Goal: Transaction & Acquisition: Purchase product/service

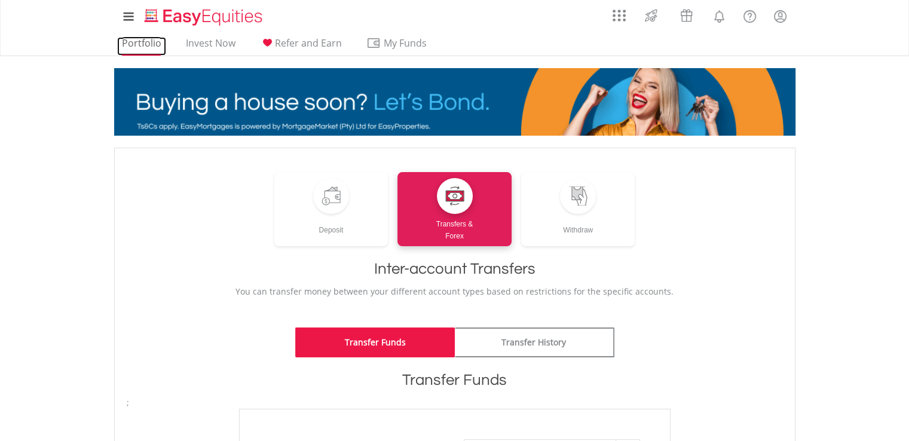
click at [150, 42] on link "Portfolio" at bounding box center [141, 46] width 49 height 19
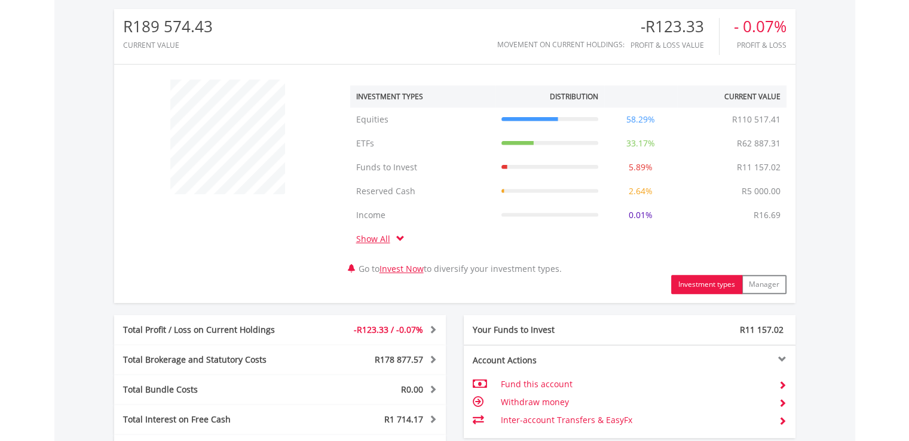
scroll to position [665, 0]
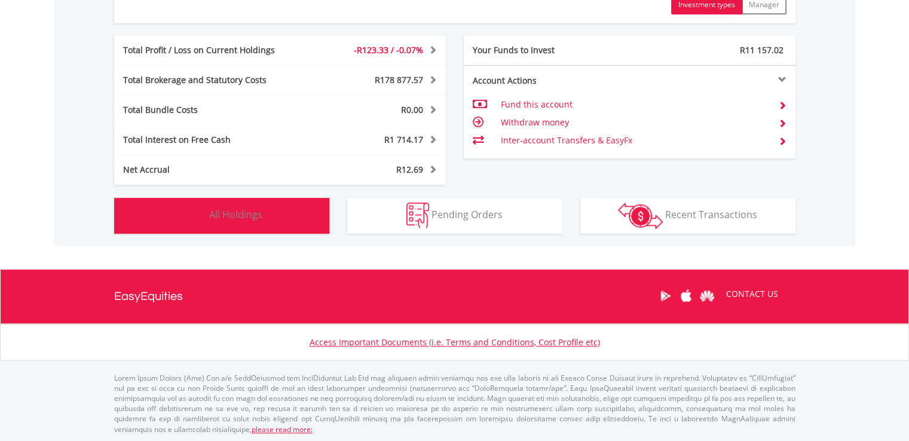
click at [221, 209] on span "All Holdings" at bounding box center [235, 214] width 53 height 13
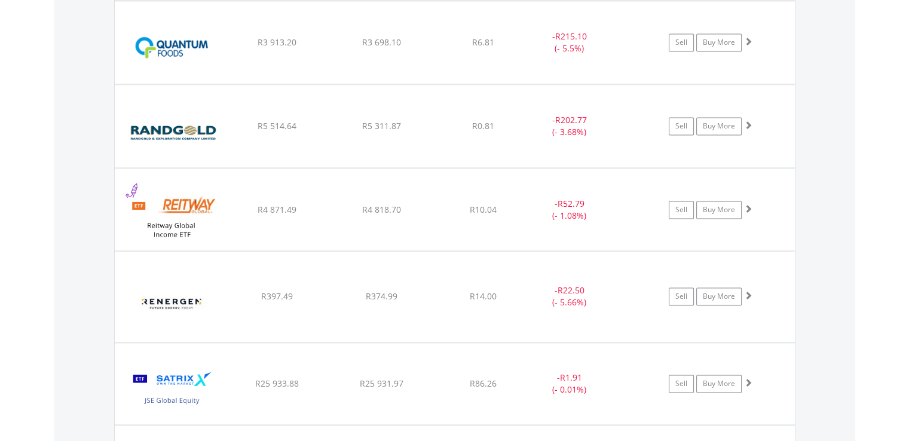
scroll to position [1706, 0]
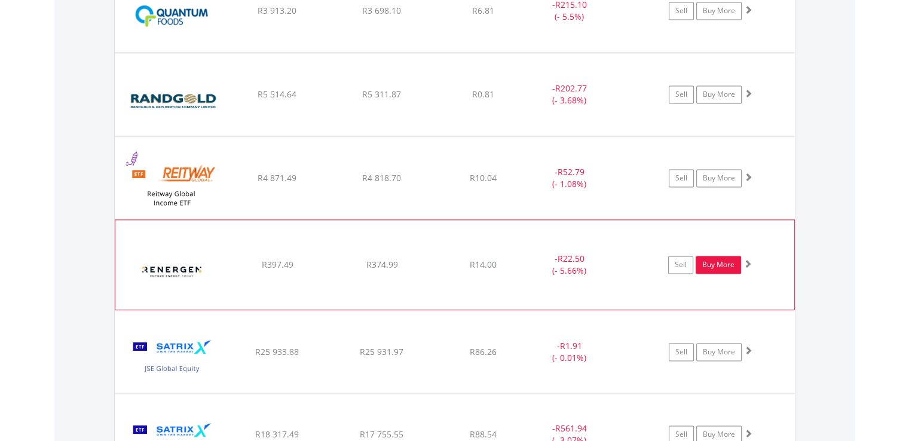
click at [728, 267] on link "Buy More" at bounding box center [718, 265] width 45 height 18
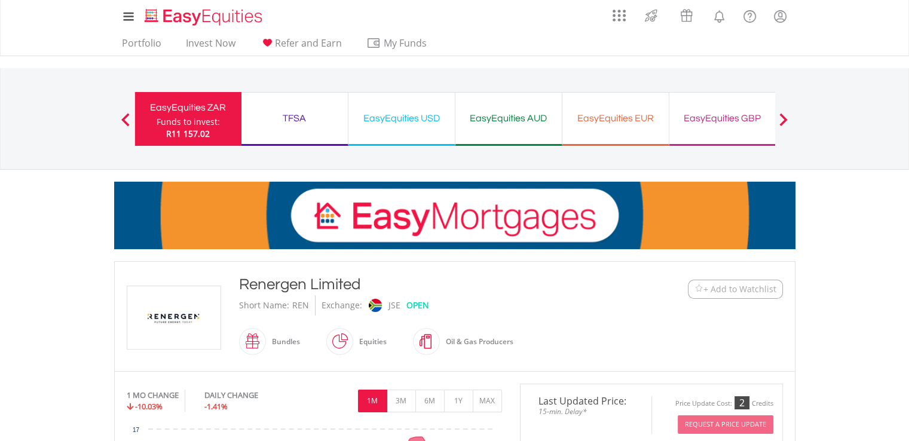
scroll to position [385, 0]
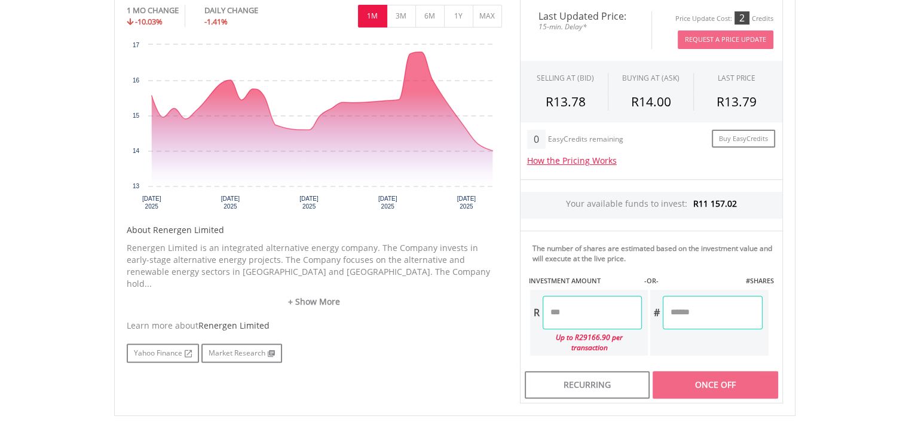
click at [669, 310] on input "number" at bounding box center [712, 312] width 99 height 33
type input "***"
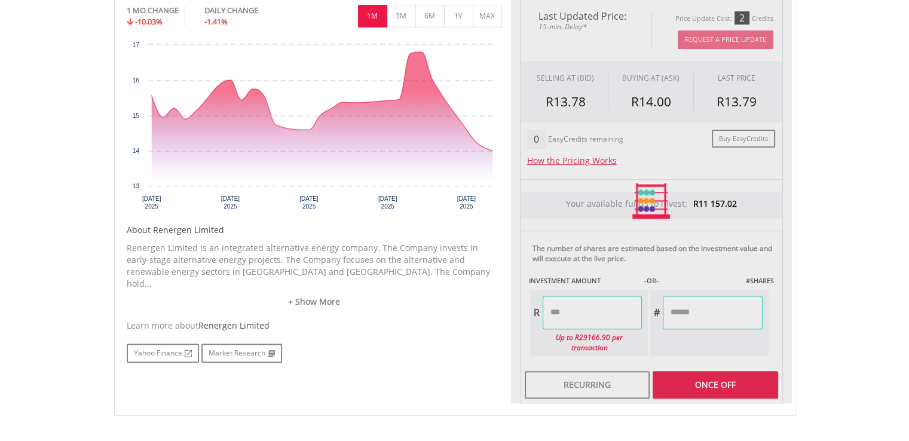
click at [607, 308] on div "Last Updated Price: 15-min. Delay* Price Update Cost: 2 Credits Request A Price…" at bounding box center [651, 201] width 281 height 405
type input "*******"
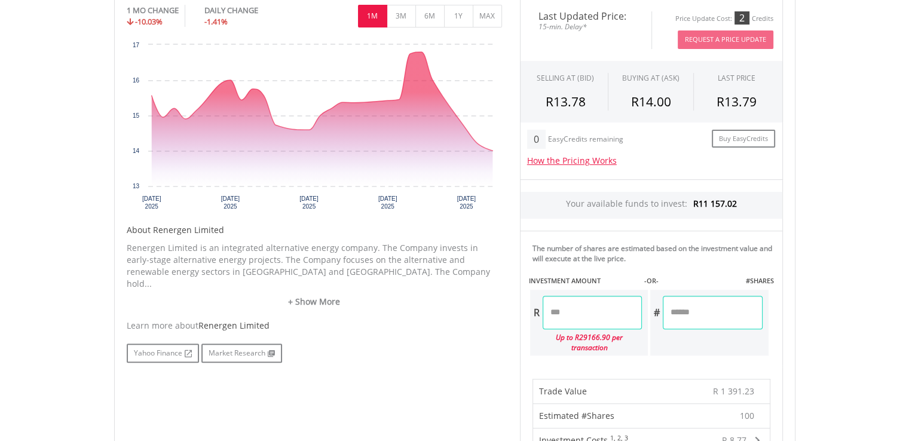
click at [692, 310] on input "***" at bounding box center [712, 312] width 99 height 33
click at [678, 310] on input "***" at bounding box center [712, 312] width 99 height 33
type input "***"
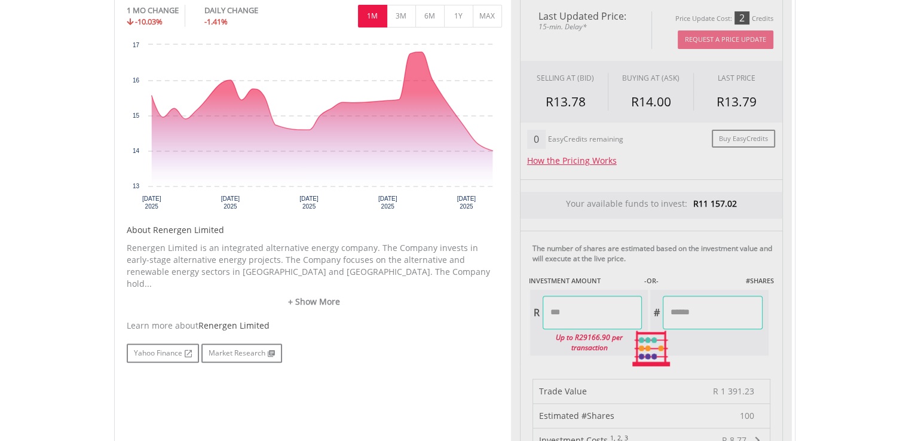
click at [591, 307] on div "Last Updated Price: 15-min. Delay* Price Update Cost: 2 Credits Request A Price…" at bounding box center [651, 348] width 281 height 699
type input "*******"
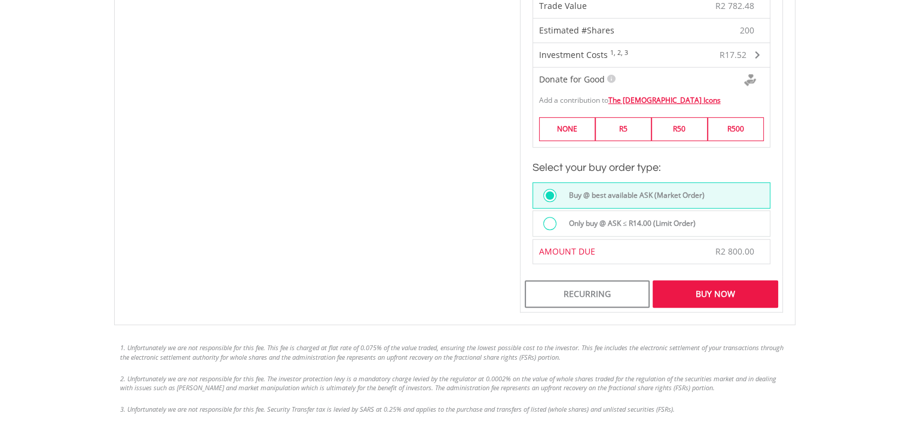
click at [710, 281] on div "Buy Now" at bounding box center [715, 293] width 125 height 27
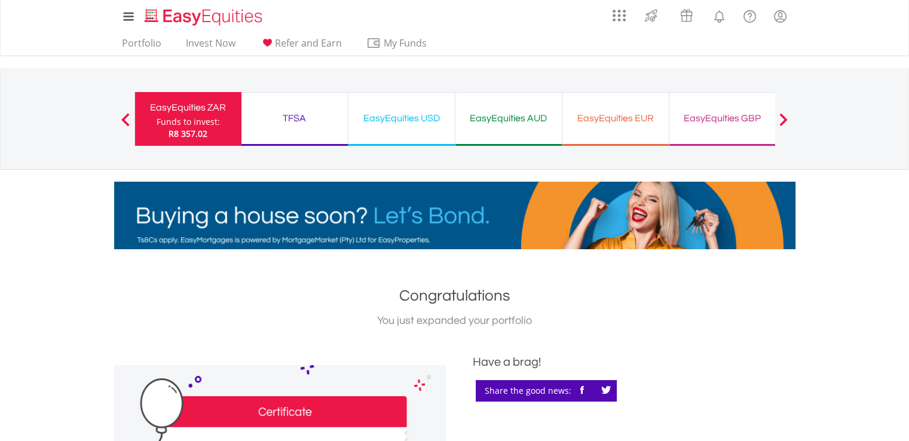
scroll to position [385, 0]
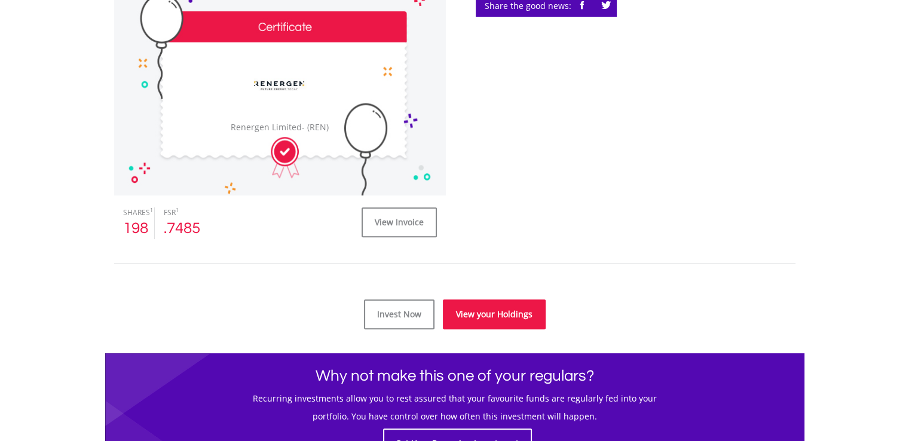
click at [493, 314] on link "View your Holdings" at bounding box center [494, 314] width 103 height 30
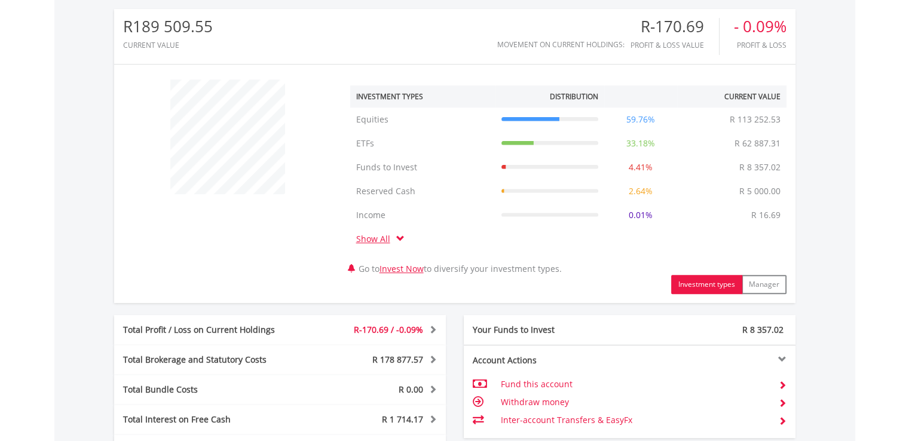
scroll to position [665, 0]
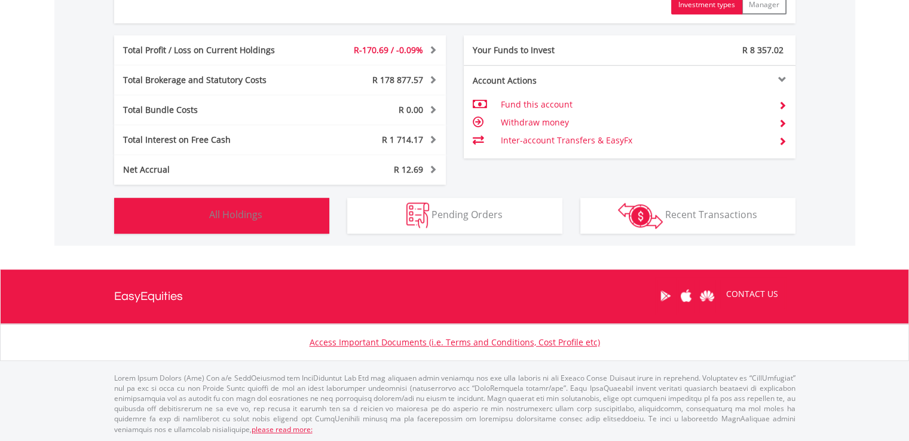
click at [243, 216] on span "All Holdings" at bounding box center [235, 214] width 53 height 13
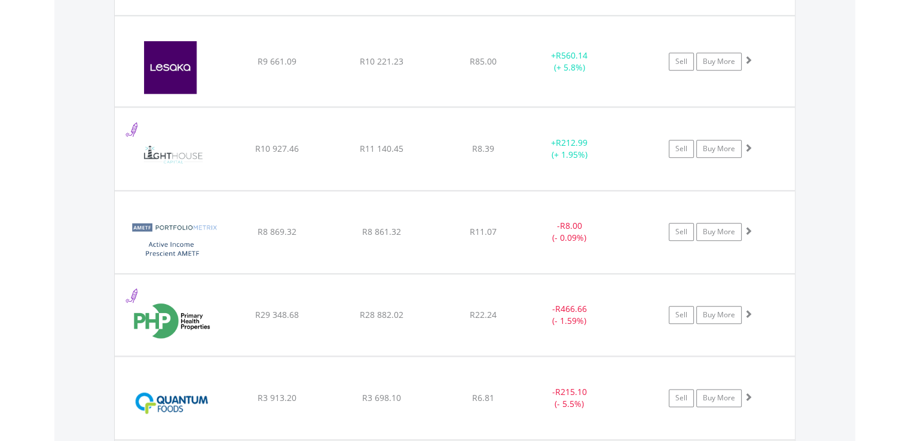
scroll to position [1704, 0]
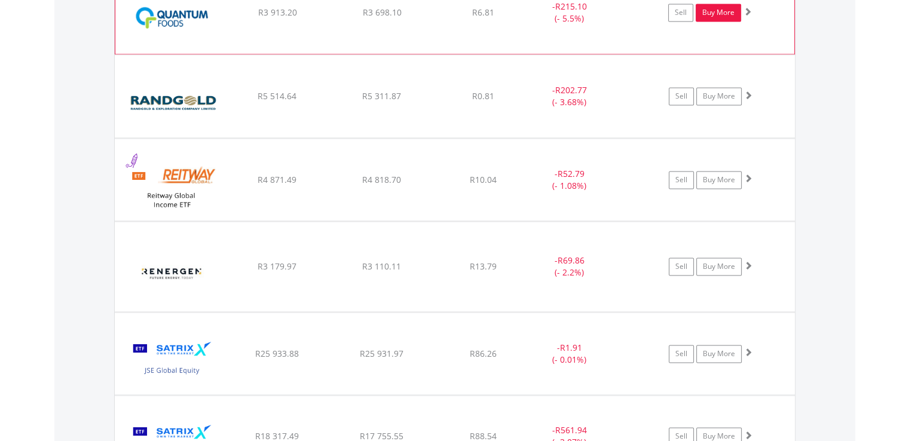
click at [723, 12] on link "Buy More" at bounding box center [718, 13] width 45 height 18
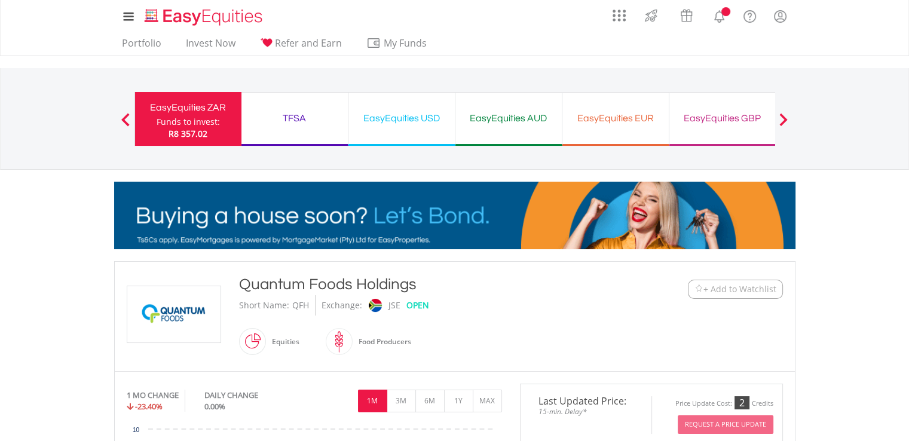
scroll to position [385, 0]
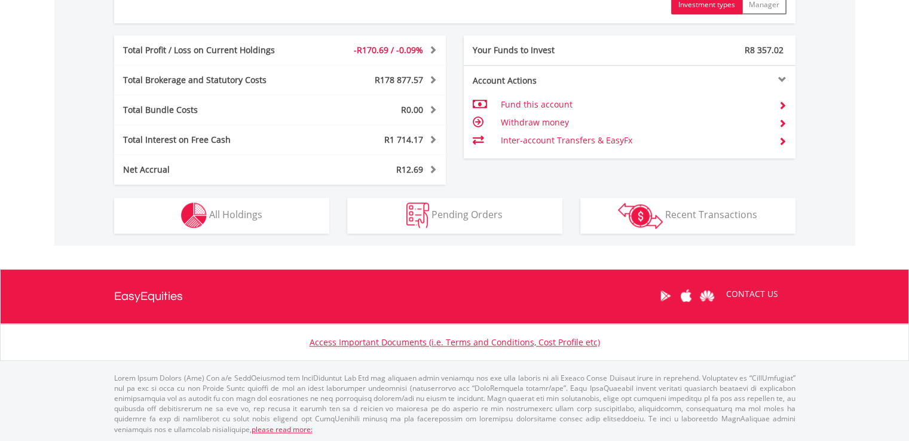
scroll to position [115, 227]
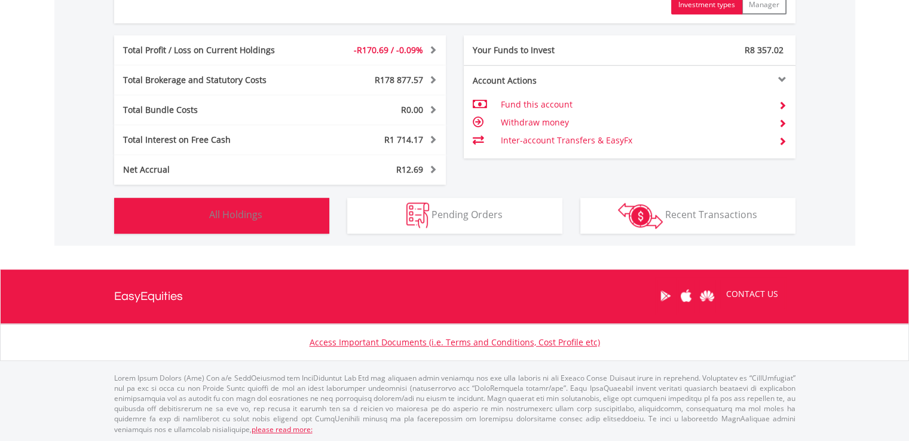
click at [233, 215] on span "All Holdings" at bounding box center [235, 214] width 53 height 13
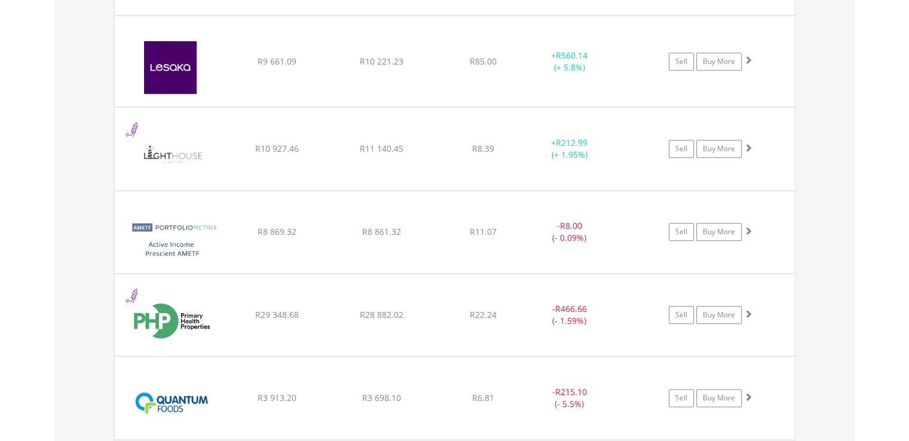
scroll to position [1704, 0]
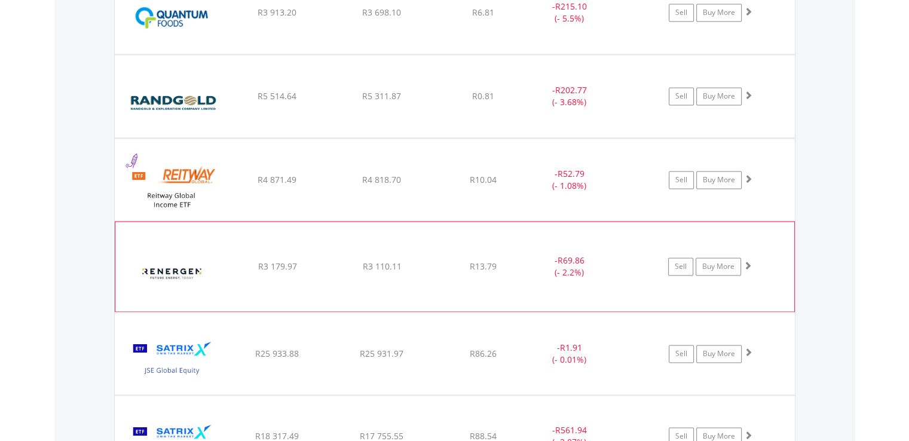
click at [748, 261] on span at bounding box center [748, 265] width 8 height 8
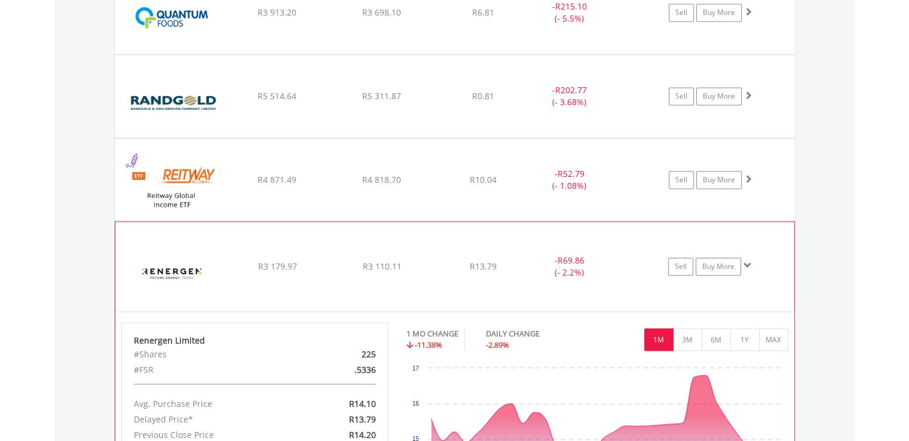
click at [748, 261] on span at bounding box center [748, 265] width 8 height 8
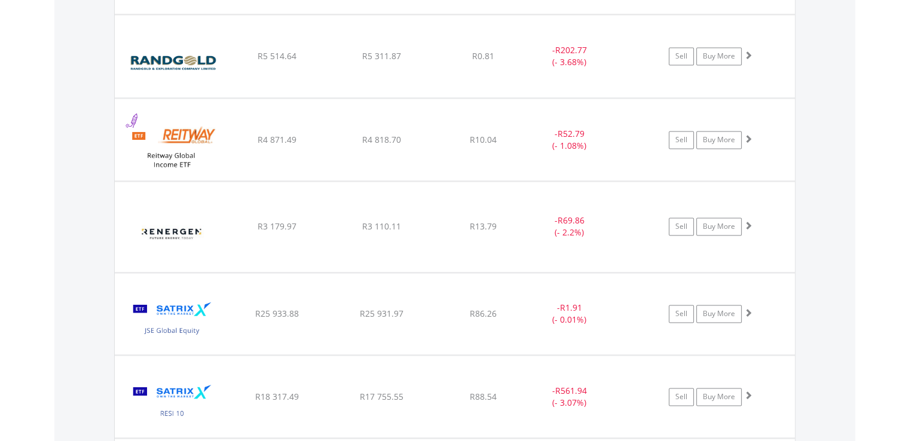
scroll to position [1752, 0]
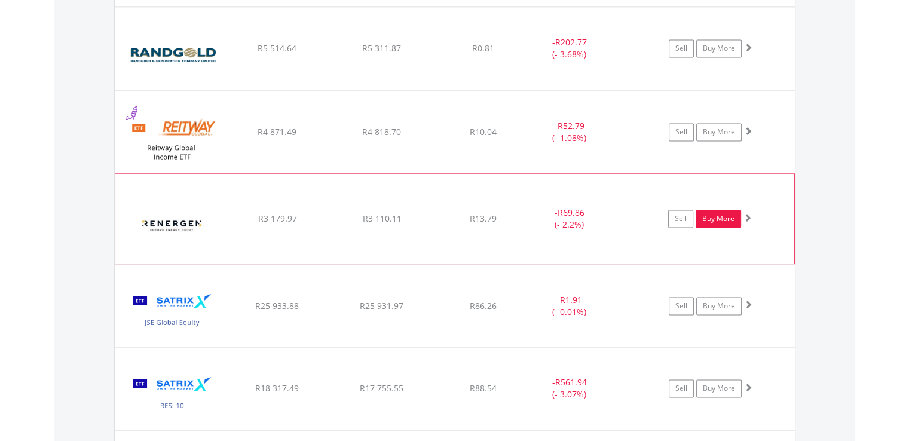
click at [719, 217] on link "Buy More" at bounding box center [718, 219] width 45 height 18
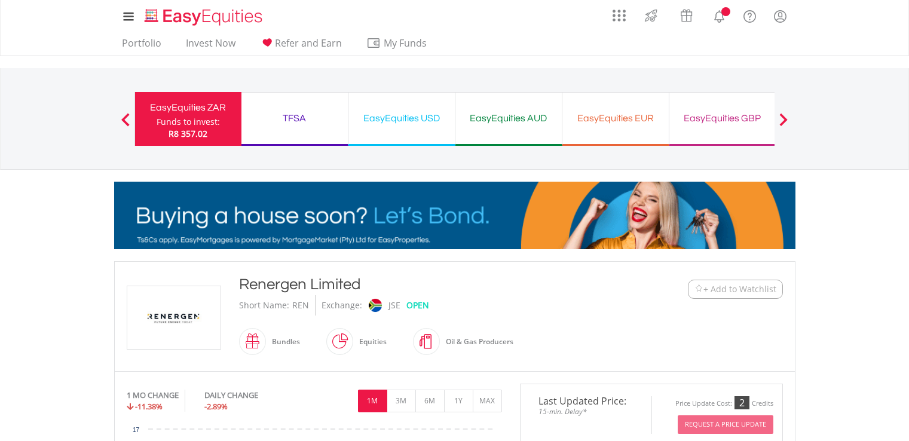
scroll to position [385, 0]
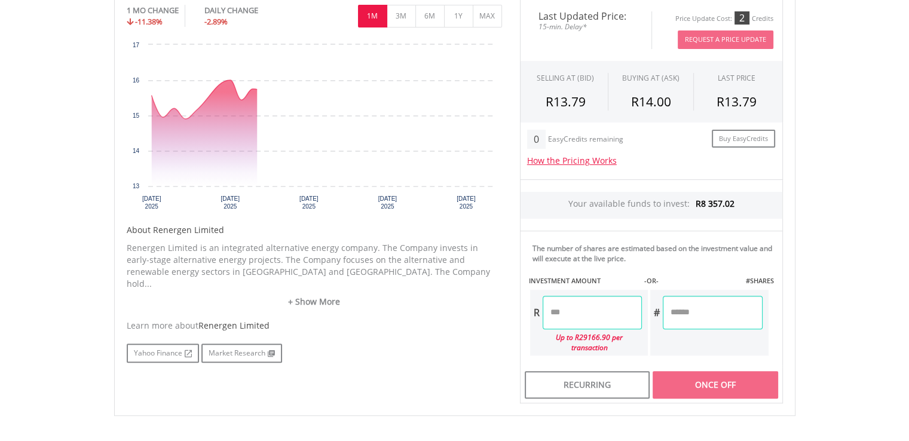
click at [909, 407] on html "My Investments Invest Now New Listings Sell My Recurring Investments Pending Or…" at bounding box center [454, 125] width 909 height 1020
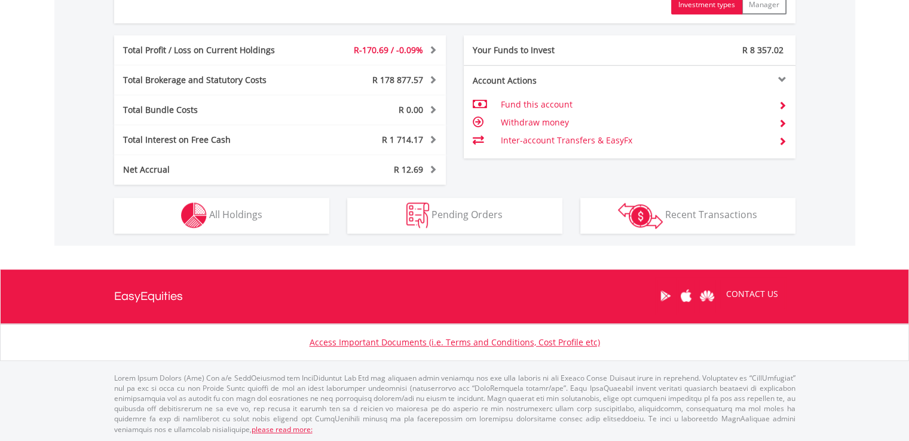
scroll to position [115, 227]
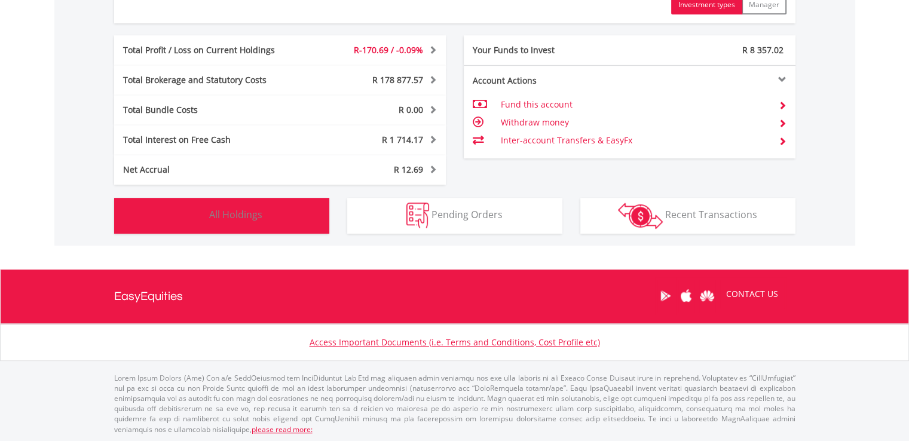
click at [255, 227] on button "Holdings All Holdings" at bounding box center [221, 216] width 215 height 36
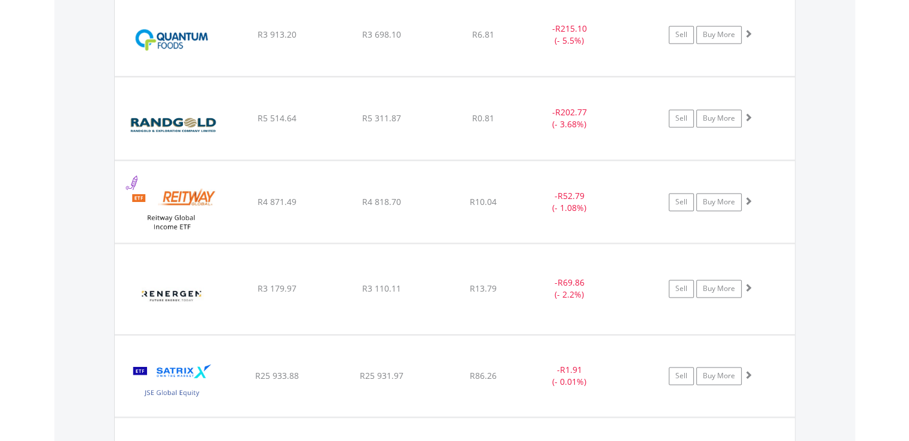
scroll to position [13, 0]
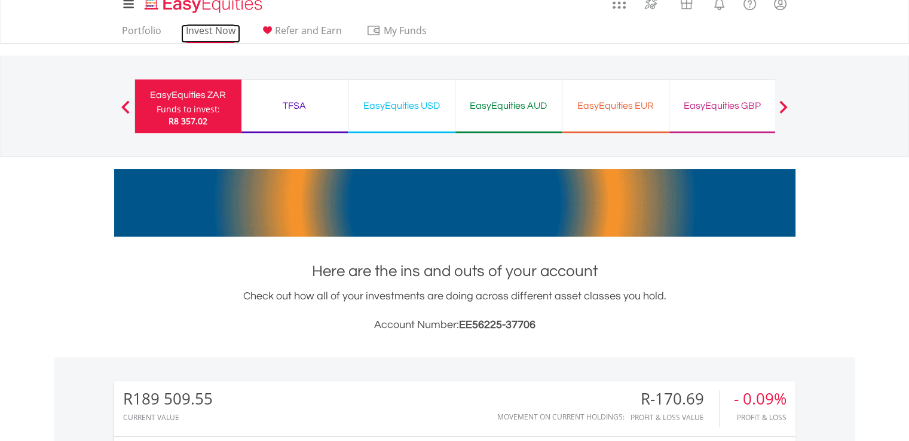
click at [221, 27] on link "Invest Now" at bounding box center [210, 34] width 59 height 19
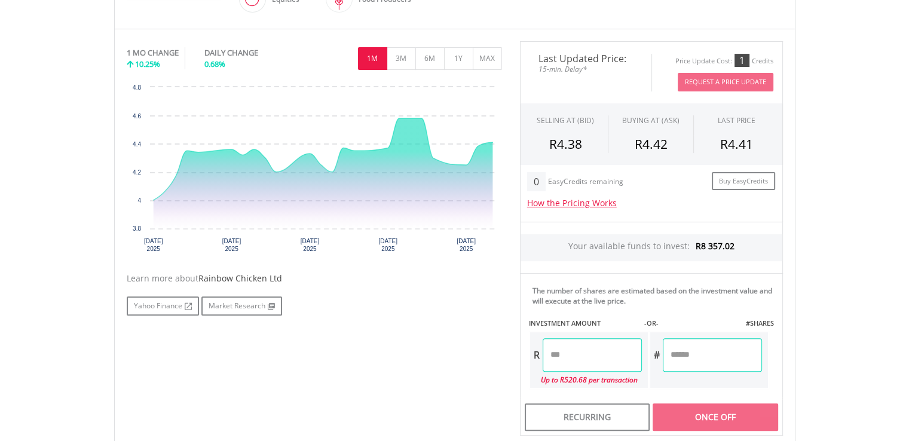
scroll to position [359, 0]
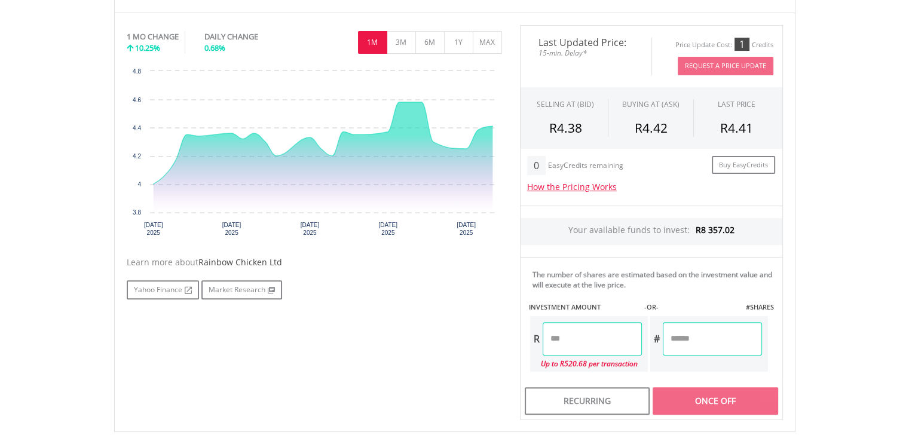
click at [549, 335] on input "number" at bounding box center [592, 338] width 99 height 33
type input "******"
type input "*******"
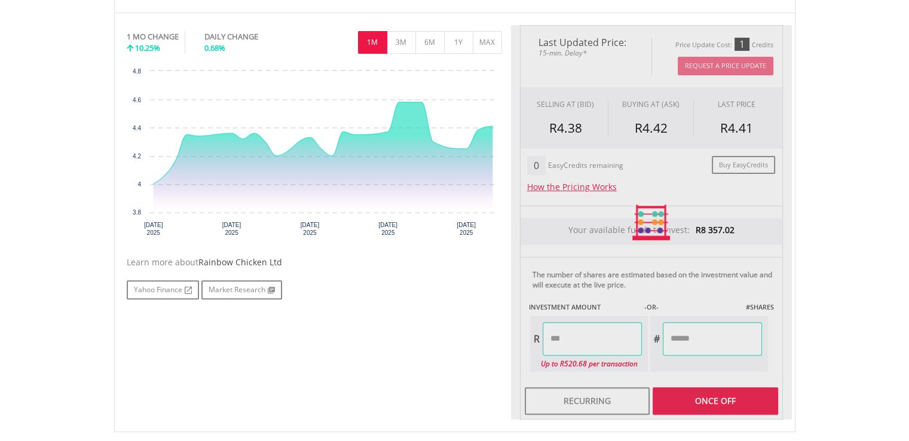
click at [720, 337] on div "Last Updated Price: 15-min. Delay* Price Update Cost: 1 Credits Request A Price…" at bounding box center [651, 222] width 281 height 394
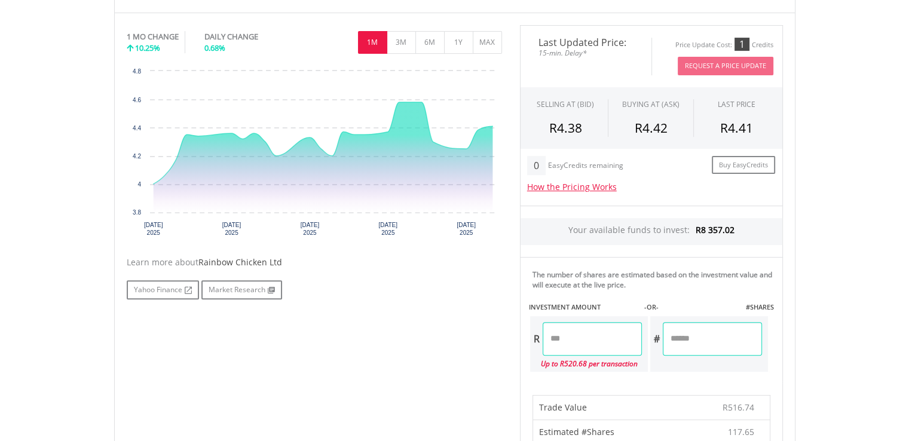
scroll to position [744, 0]
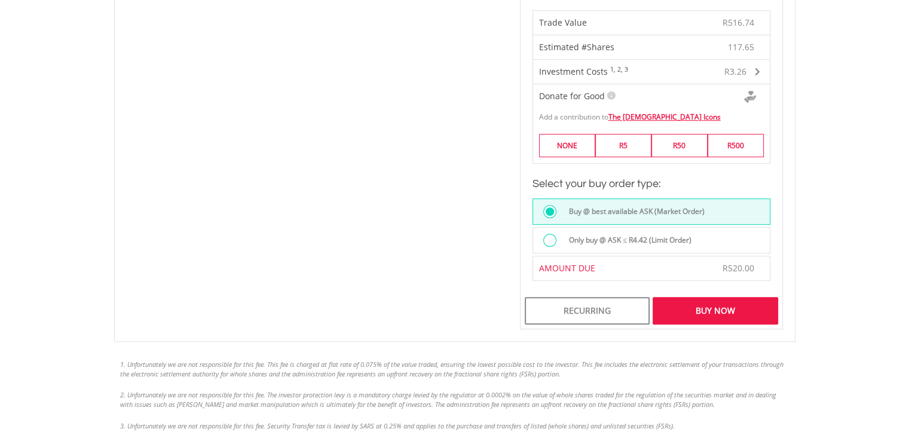
click at [698, 301] on div "Buy Now" at bounding box center [715, 310] width 125 height 27
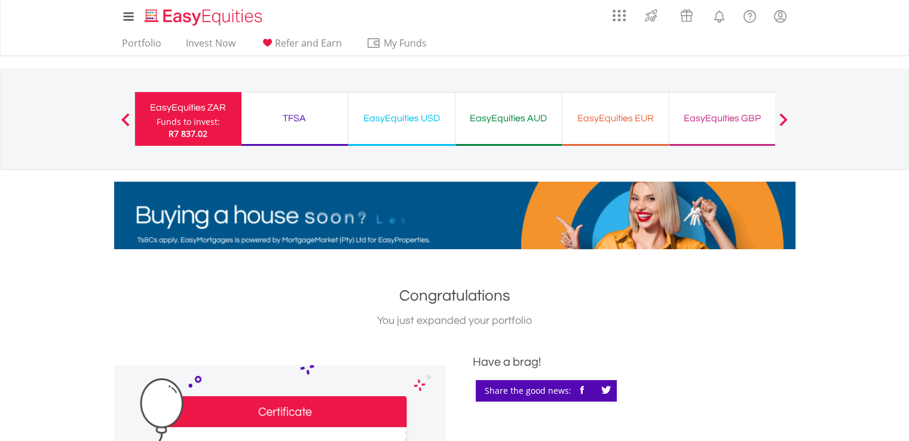
scroll to position [385, 0]
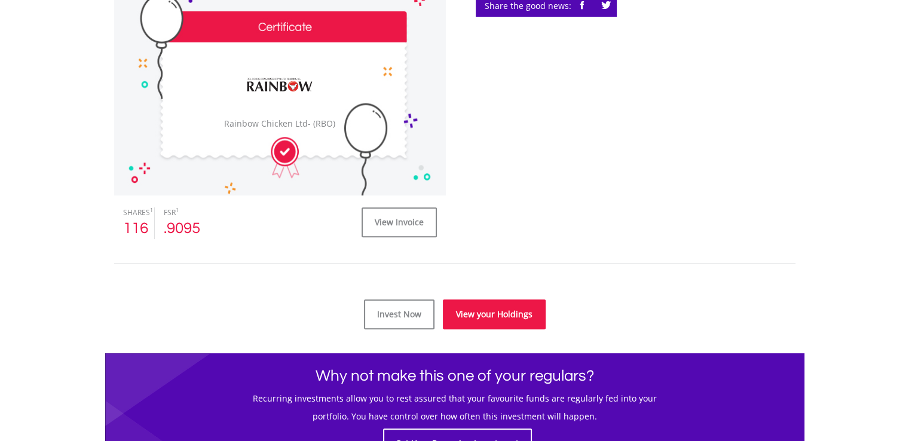
click at [495, 311] on link "View your Holdings" at bounding box center [494, 314] width 103 height 30
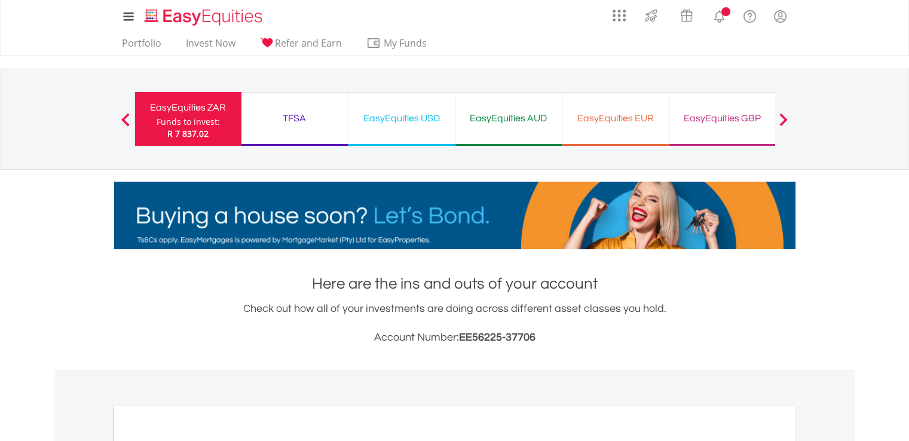
scroll to position [385, 0]
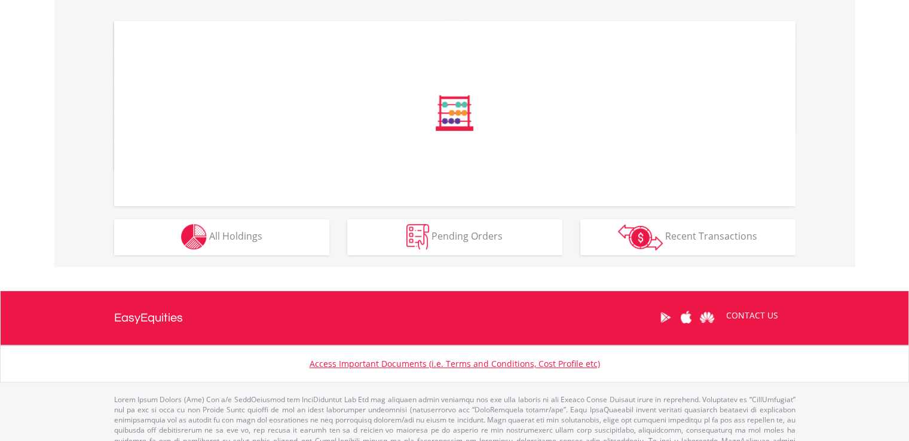
click at [909, 411] on html "My Investments Invest Now New Listings Sell My Recurring Investments Pending Or…" at bounding box center [454, 44] width 909 height 859
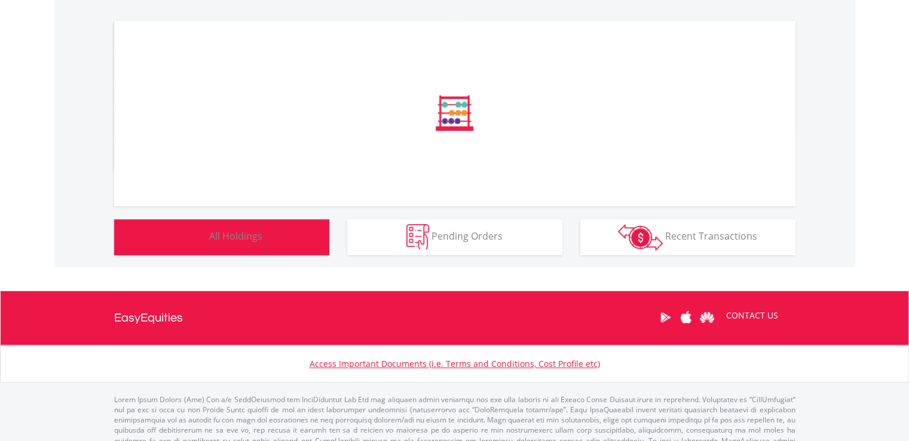
click at [219, 231] on span "All Holdings" at bounding box center [235, 236] width 53 height 13
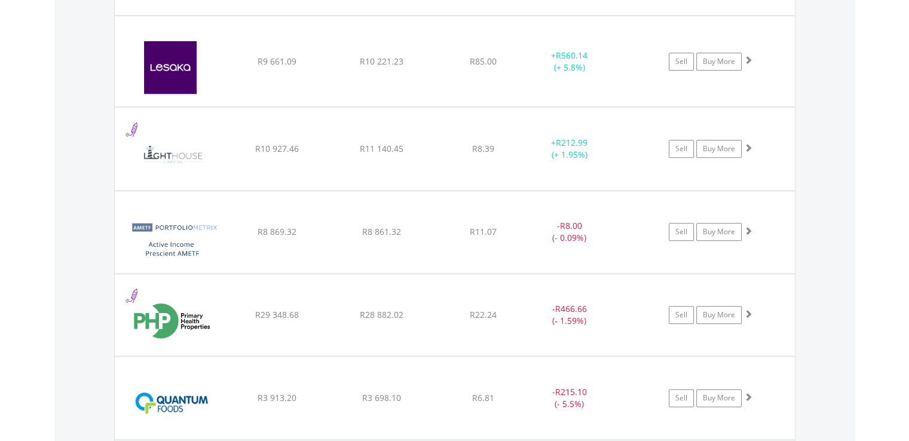
scroll to position [1704, 0]
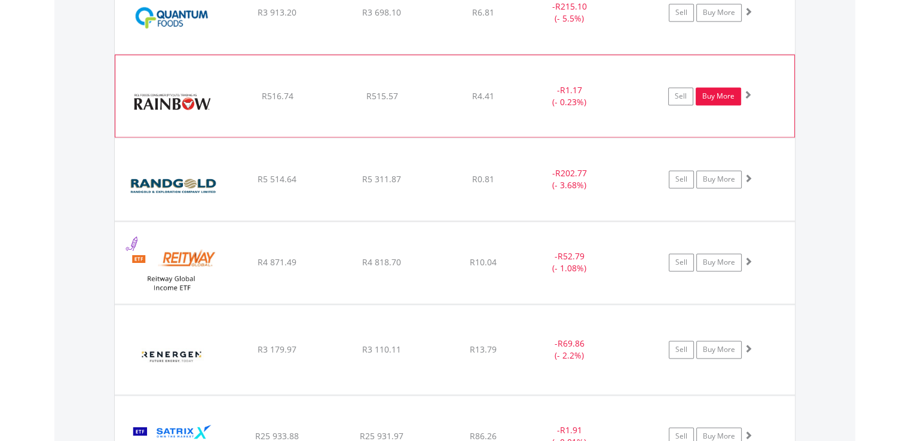
click at [736, 93] on link "Buy More" at bounding box center [718, 96] width 45 height 18
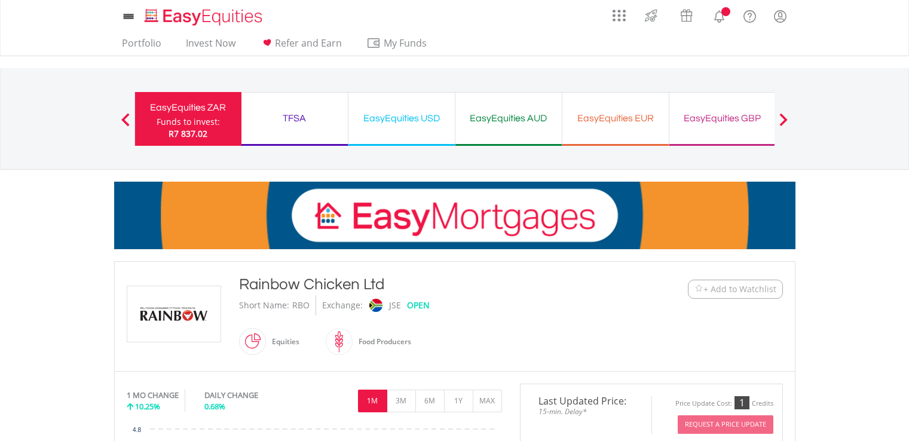
scroll to position [385, 0]
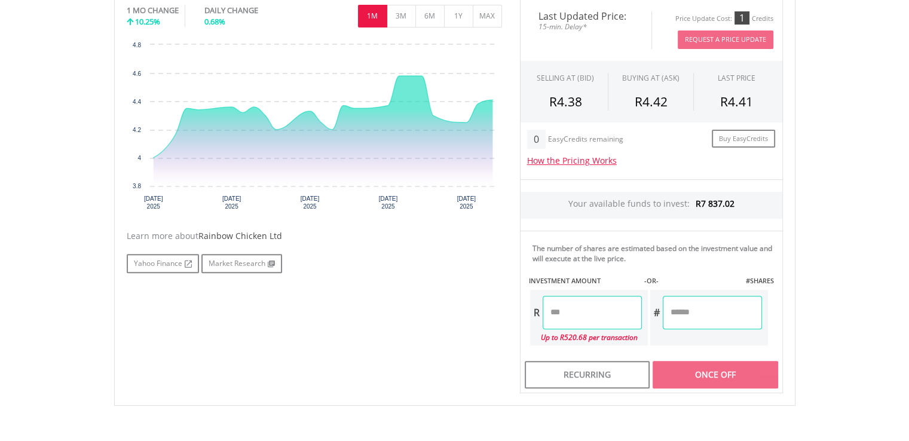
click at [550, 310] on input "number" at bounding box center [592, 312] width 99 height 33
type input "******"
type input "*******"
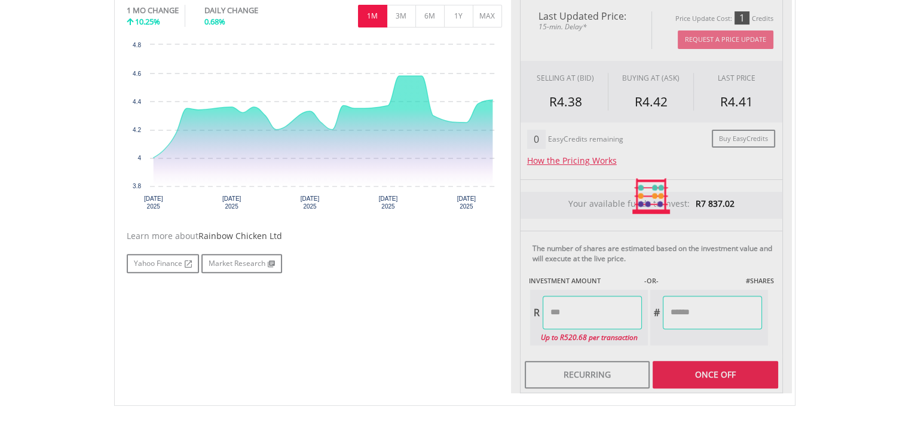
click at [709, 311] on div "Last Updated Price: 15-min. Delay* Price Update Cost: 1 Credits Request A Price…" at bounding box center [651, 196] width 281 height 394
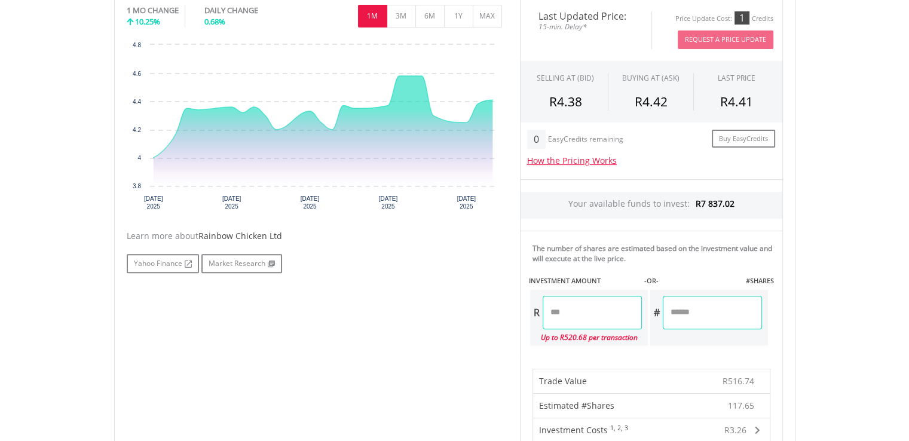
scroll to position [770, 0]
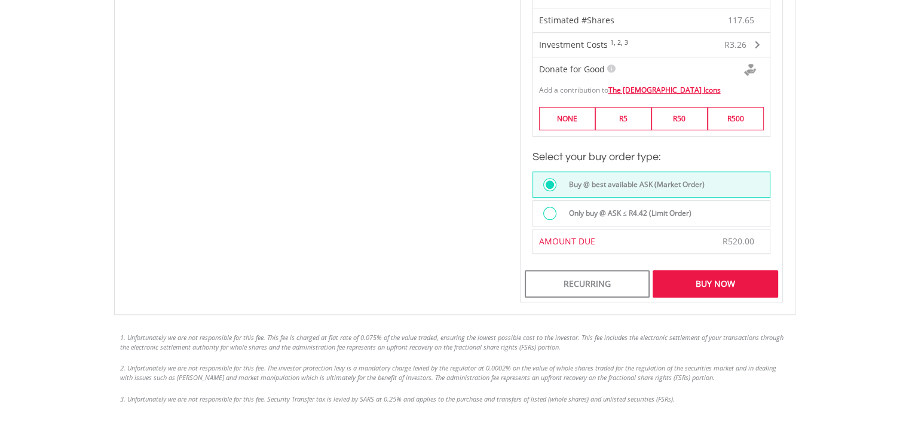
click at [713, 271] on div "Buy Now" at bounding box center [715, 283] width 125 height 27
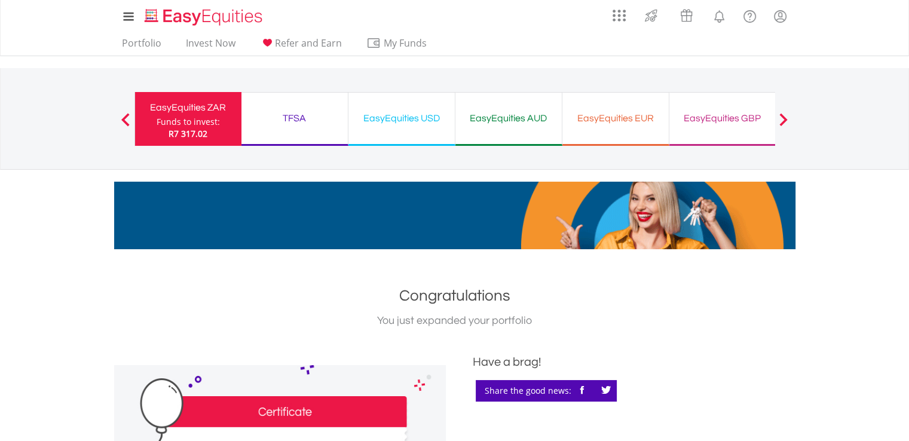
scroll to position [385, 0]
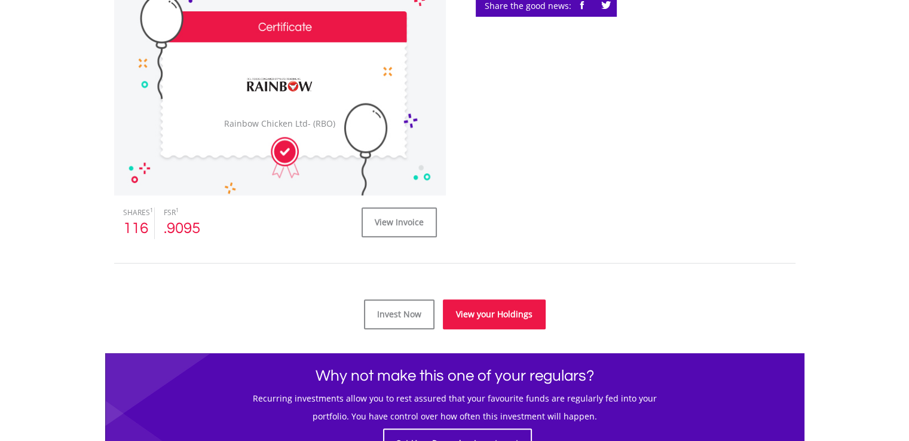
click at [516, 307] on link "View your Holdings" at bounding box center [494, 314] width 103 height 30
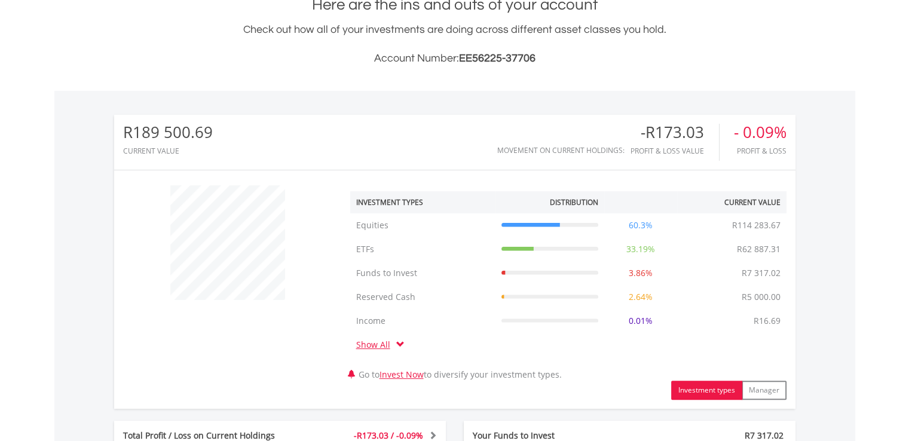
scroll to position [23, 0]
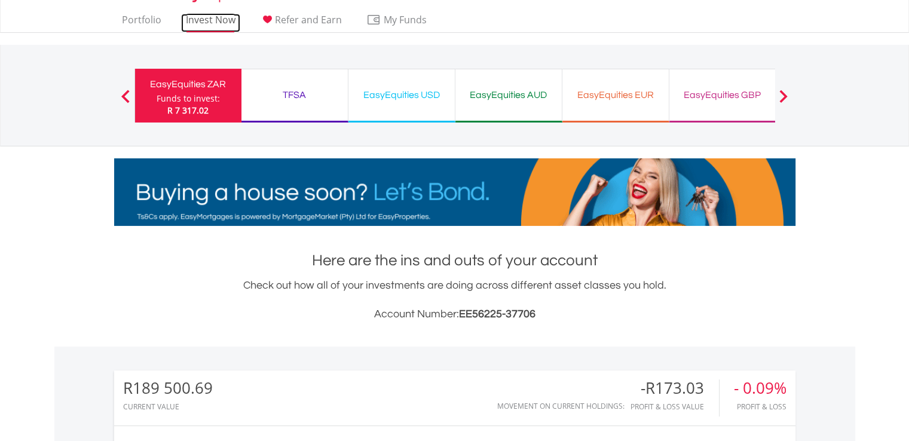
click at [231, 17] on link "Invest Now" at bounding box center [210, 23] width 59 height 19
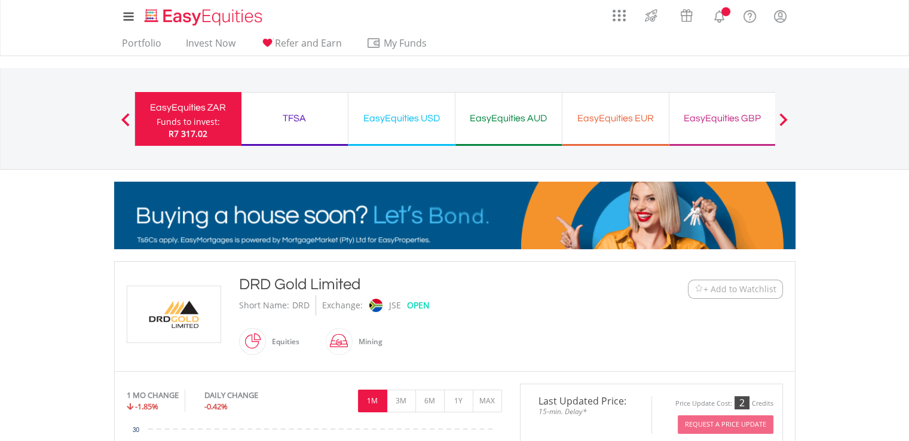
scroll to position [385, 0]
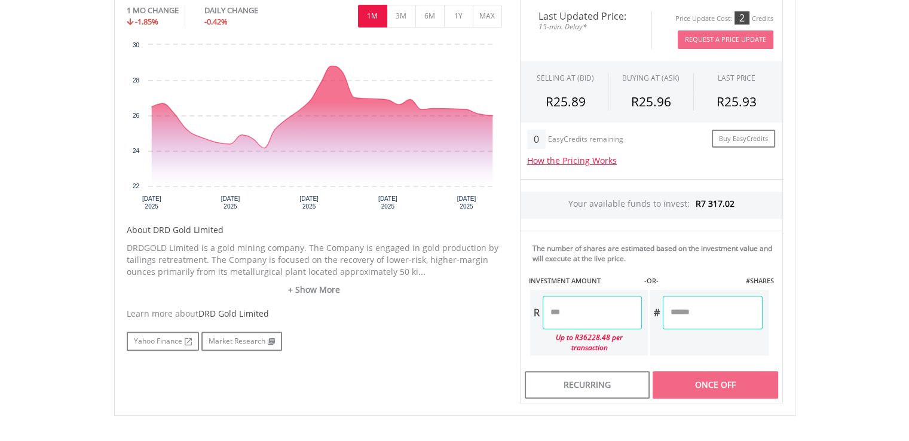
click at [547, 311] on input "number" at bounding box center [592, 312] width 99 height 33
type input "*******"
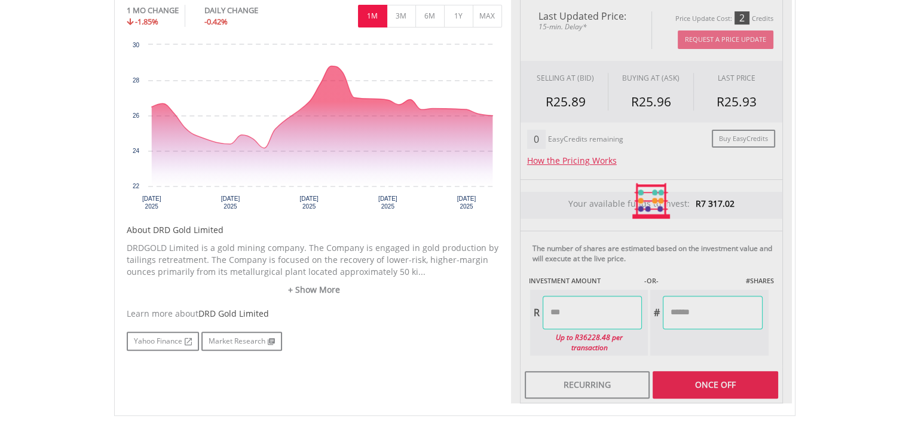
click at [706, 309] on div "Last Updated Price: 15-min. Delay* Price Update Cost: 2 Credits Request A Price…" at bounding box center [651, 201] width 281 height 405
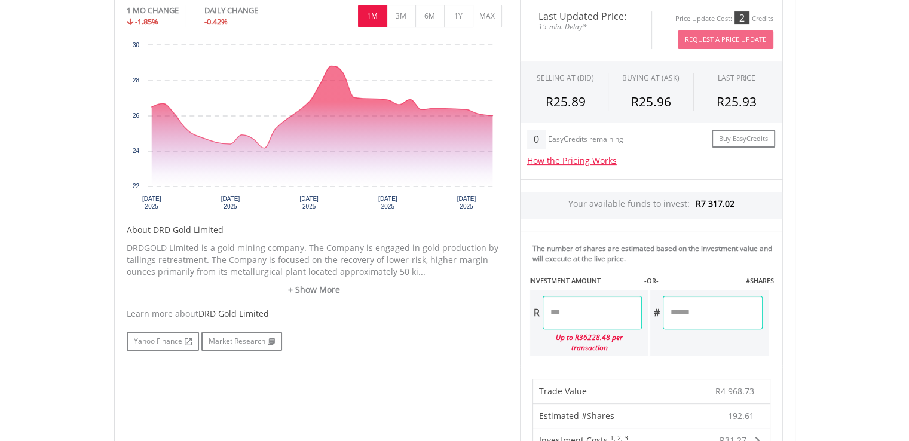
type input "*"
type input "***"
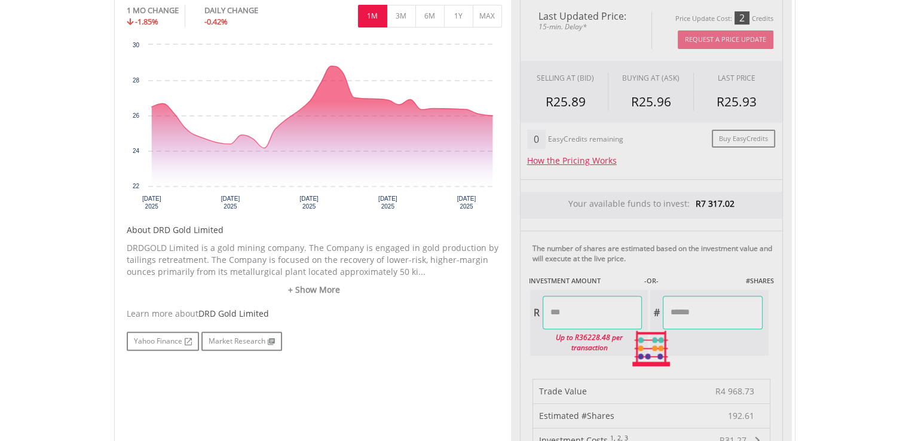
click at [622, 306] on div "Last Updated Price: 15-min. Delay* Price Update Cost: 2 Credits Request A Price…" at bounding box center [651, 348] width 281 height 699
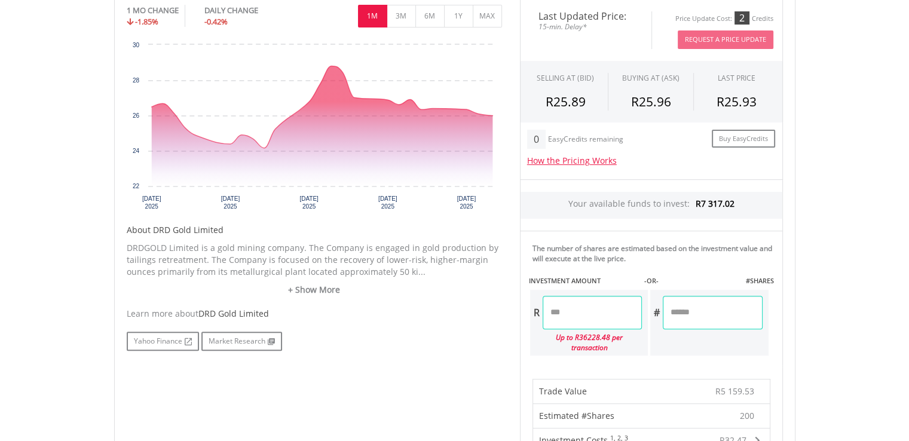
click at [555, 309] on input "*******" at bounding box center [592, 312] width 99 height 33
type input "*******"
type input "********"
click at [702, 311] on div "Last Updated Price: 15-min. Delay* Price Update Cost: 2 Credits Request A Price…" at bounding box center [651, 348] width 281 height 699
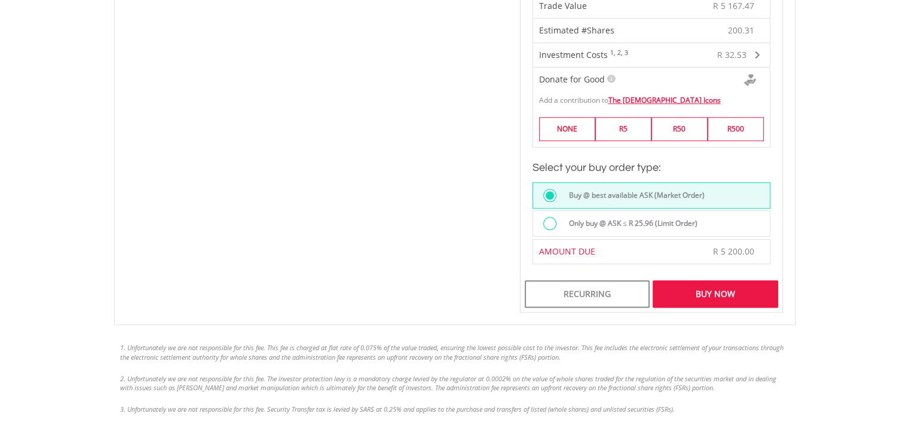
click at [739, 283] on div "Buy Now" at bounding box center [715, 293] width 125 height 27
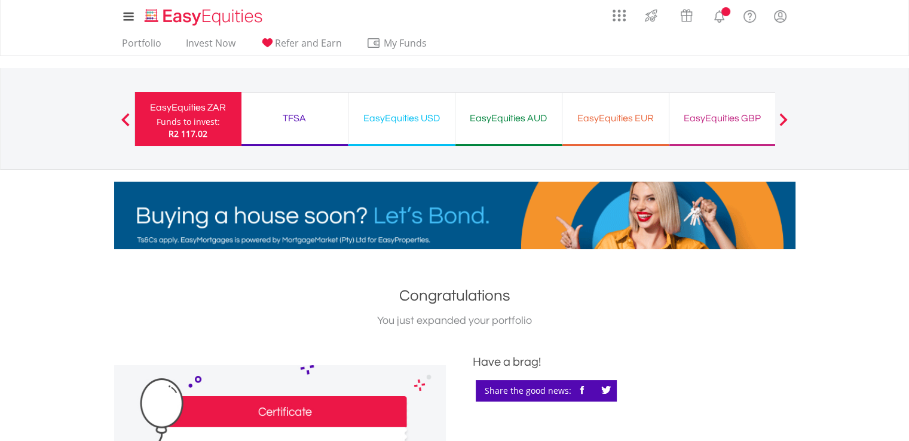
scroll to position [385, 0]
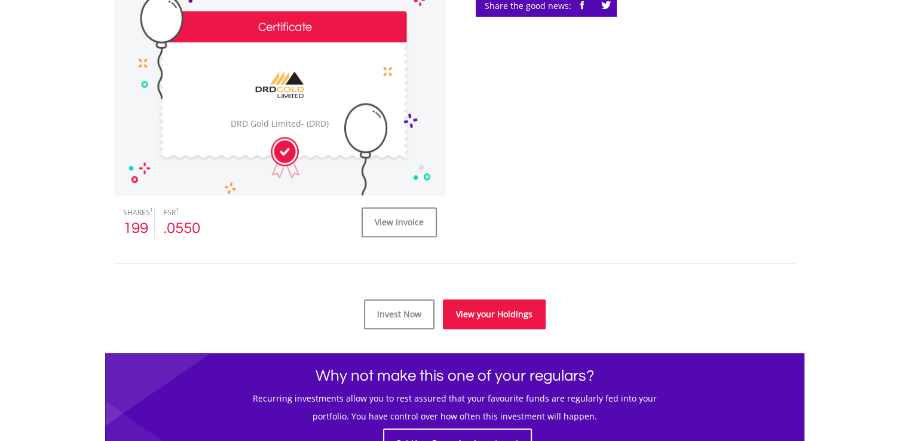
click at [500, 308] on link "View your Holdings" at bounding box center [494, 314] width 103 height 30
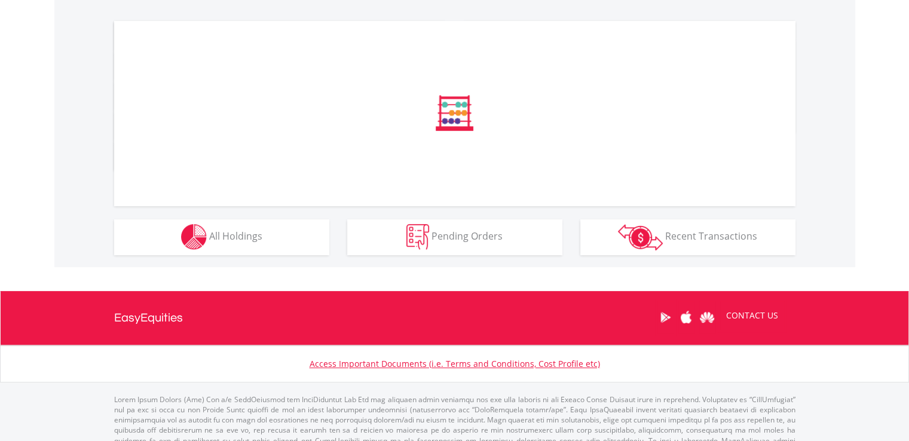
click at [909, 402] on html "My Investments Invest Now New Listings Sell My Recurring Investments Pending Or…" at bounding box center [454, 44] width 909 height 859
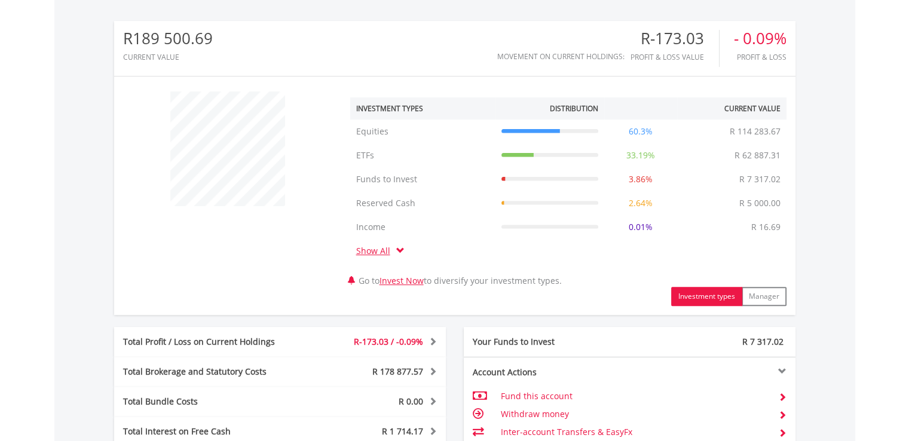
scroll to position [665, 0]
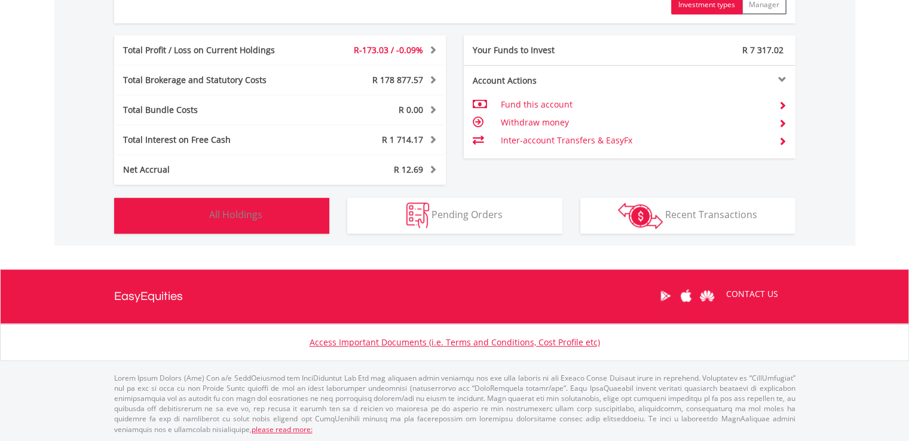
click at [301, 224] on button "Holdings All Holdings" at bounding box center [221, 216] width 215 height 36
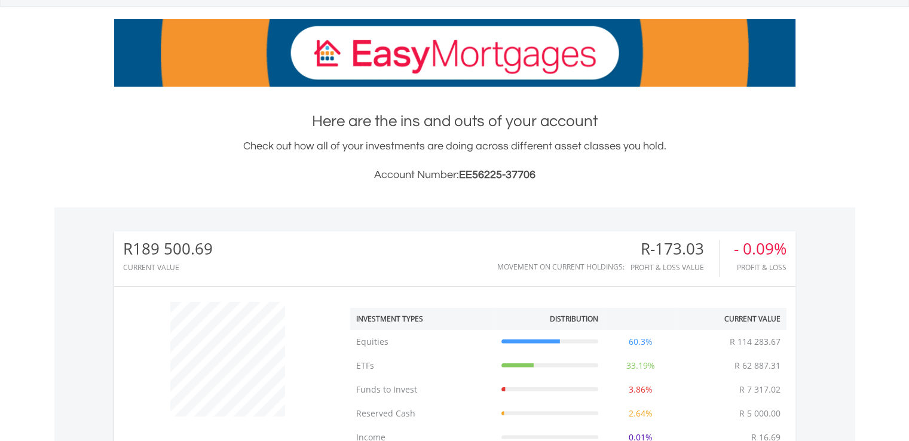
scroll to position [0, 0]
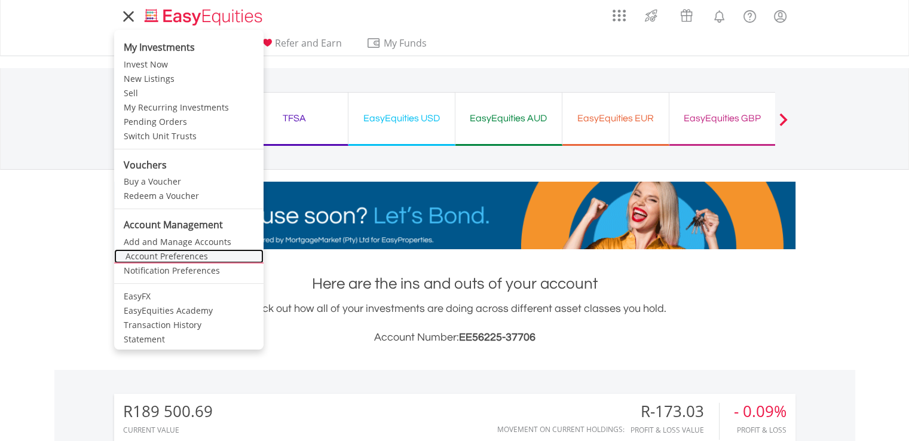
click at [201, 253] on link "Account Preferences" at bounding box center [188, 256] width 149 height 14
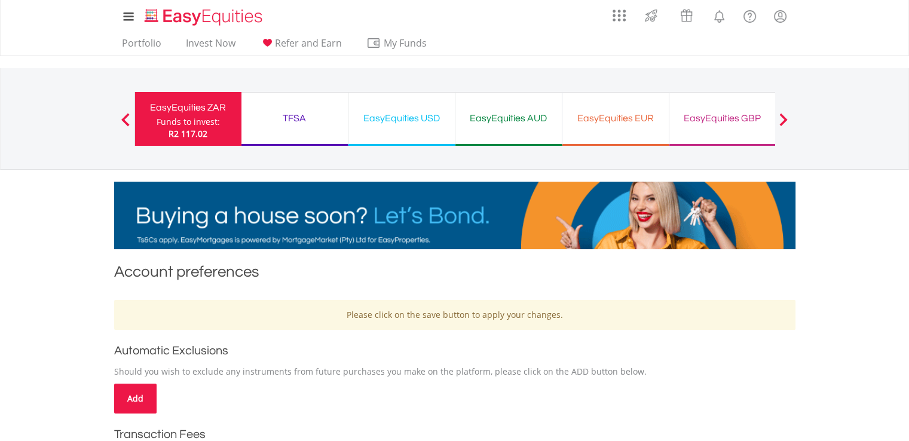
scroll to position [385, 0]
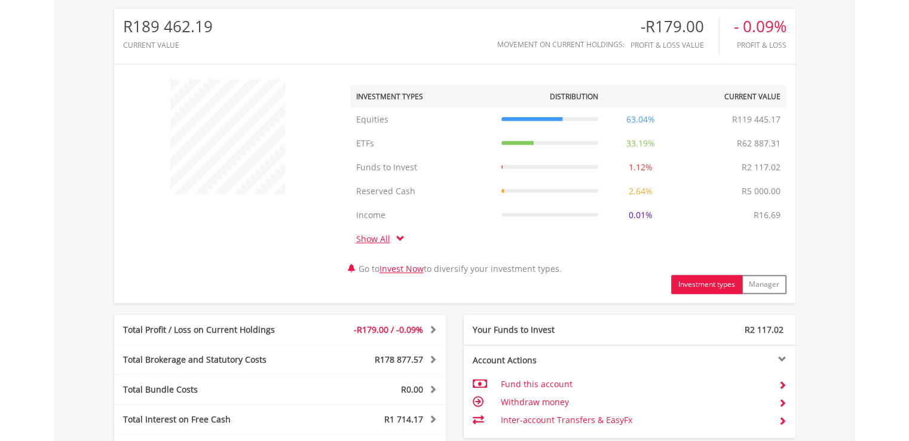
scroll to position [665, 0]
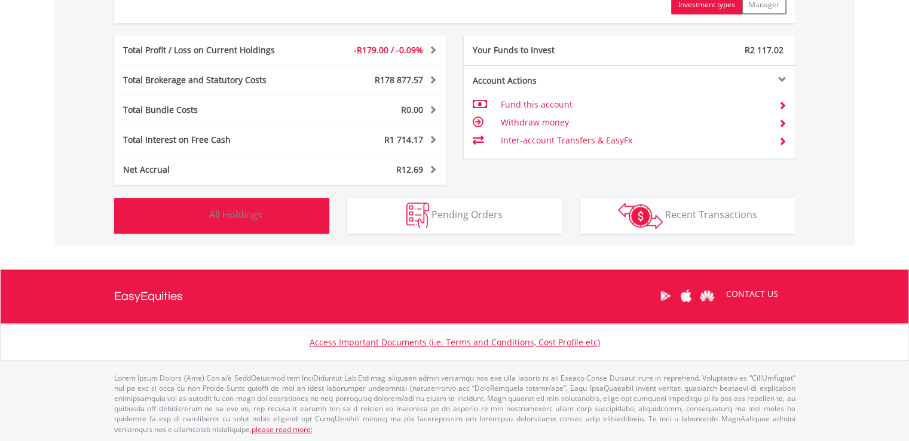
click at [230, 199] on button "Holdings All Holdings" at bounding box center [221, 216] width 215 height 36
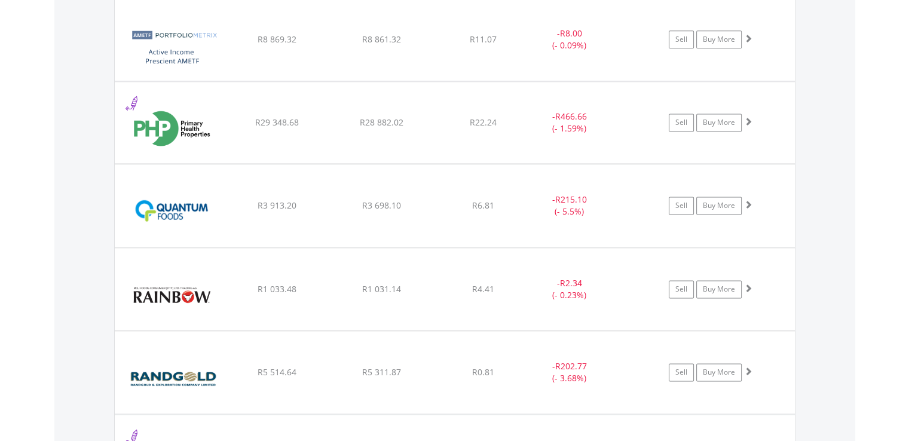
scroll to position [1619, 0]
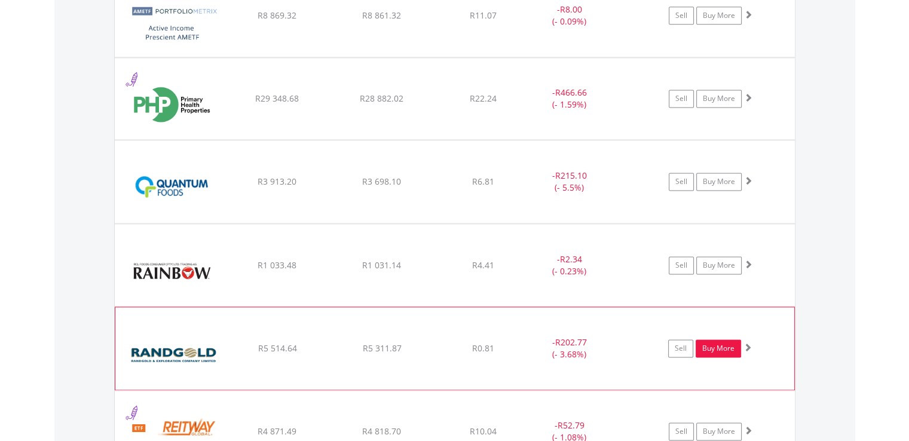
click at [721, 349] on link "Buy More" at bounding box center [718, 348] width 45 height 18
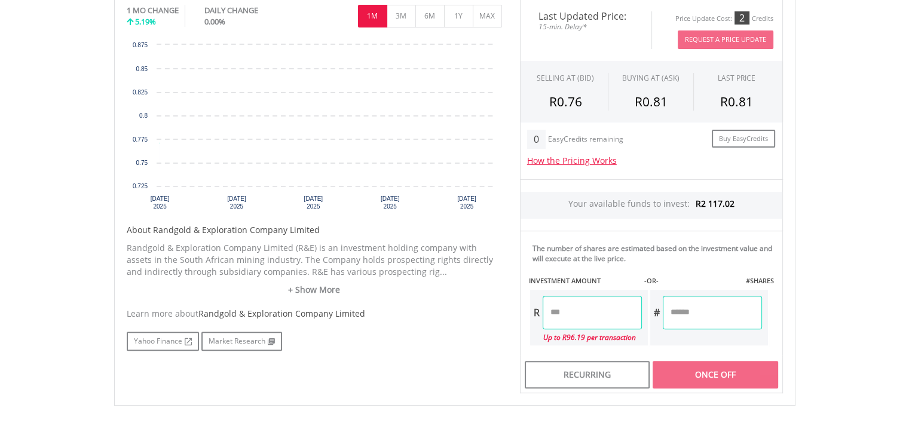
scroll to position [335, 0]
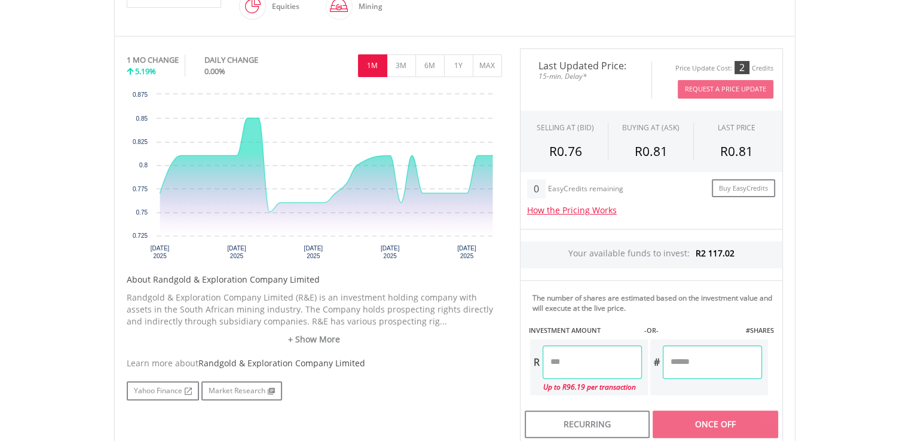
click at [570, 359] on input "number" at bounding box center [592, 361] width 99 height 33
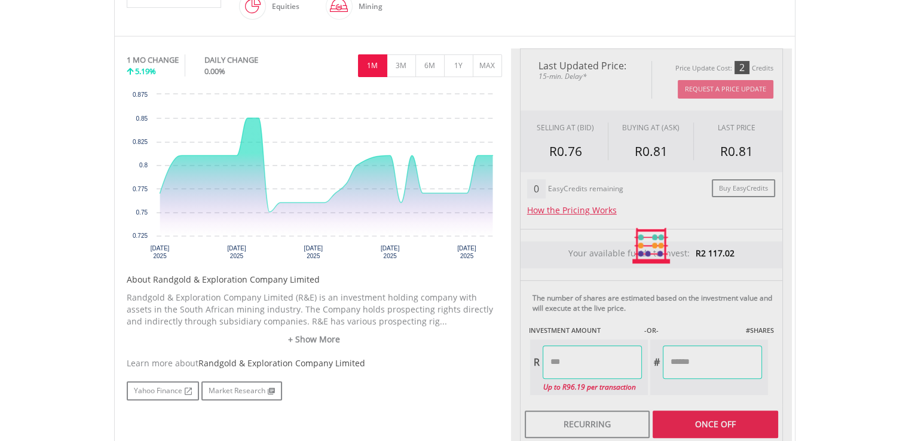
click at [706, 357] on div "Last Updated Price: 15-min. Delay* Price Update Cost: 2 Credits Request A Price…" at bounding box center [651, 245] width 281 height 394
type input "*****"
type input "*******"
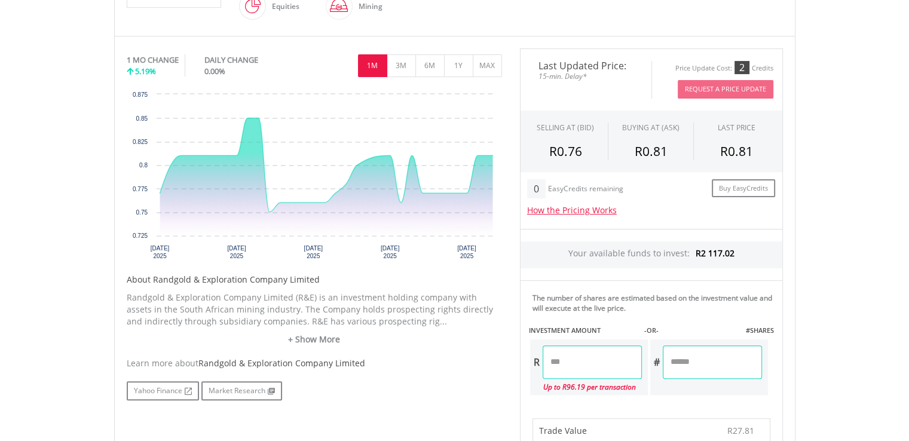
scroll to position [0, 0]
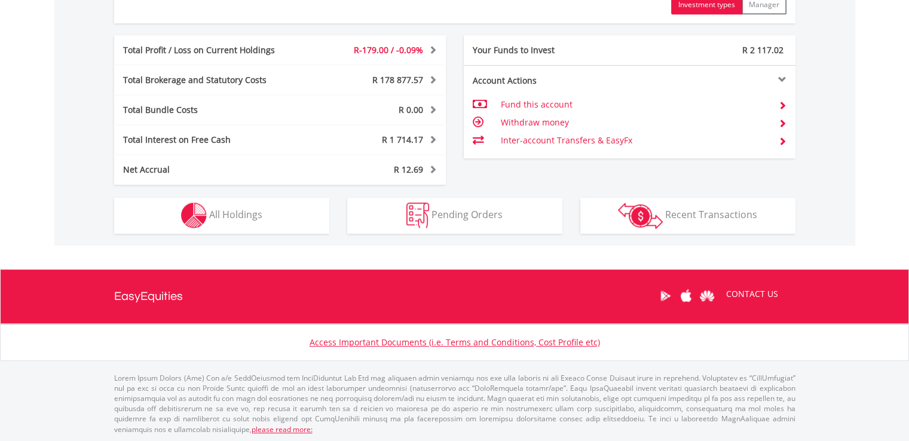
scroll to position [115, 227]
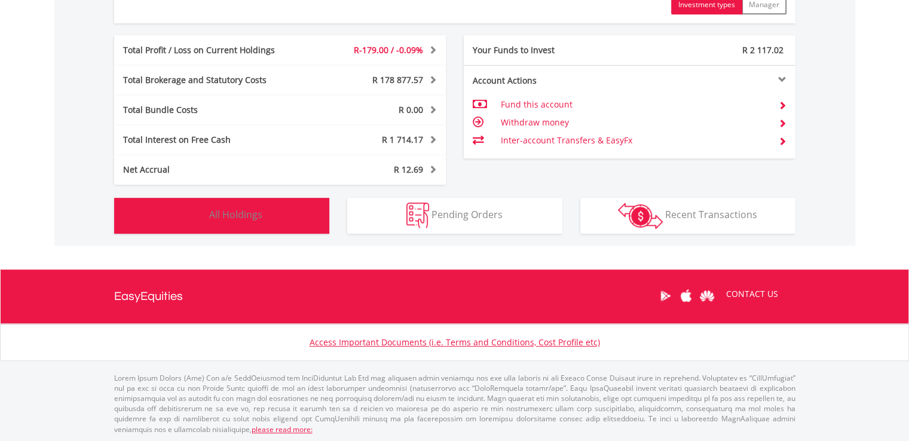
click at [240, 221] on button "Holdings All Holdings" at bounding box center [221, 216] width 215 height 36
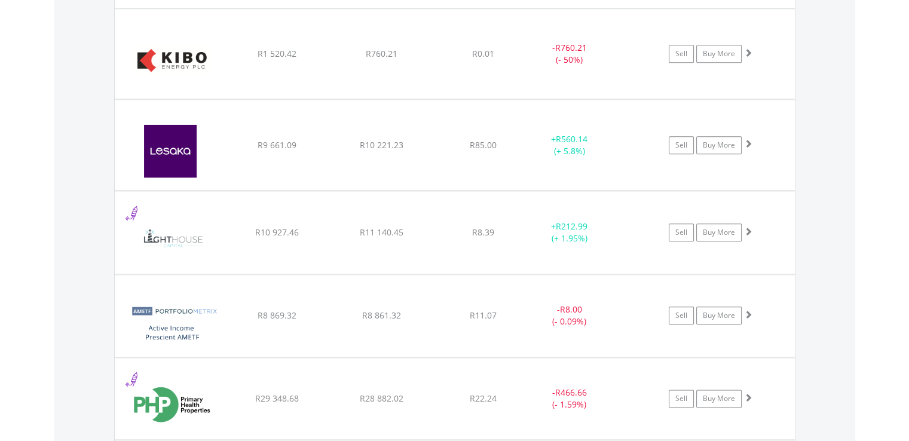
scroll to position [933, 0]
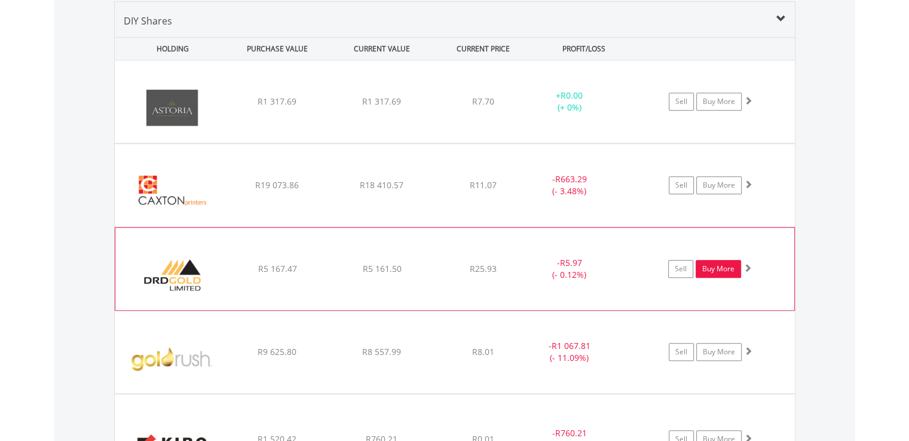
click at [722, 267] on link "Buy More" at bounding box center [718, 269] width 45 height 18
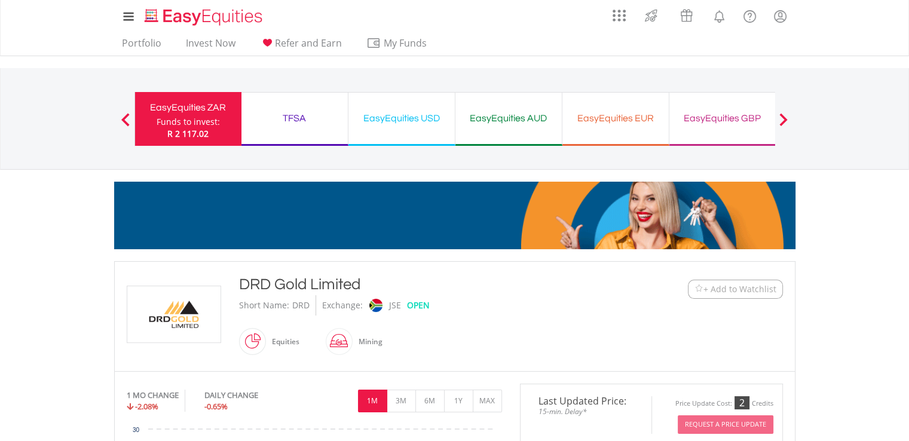
scroll to position [385, 0]
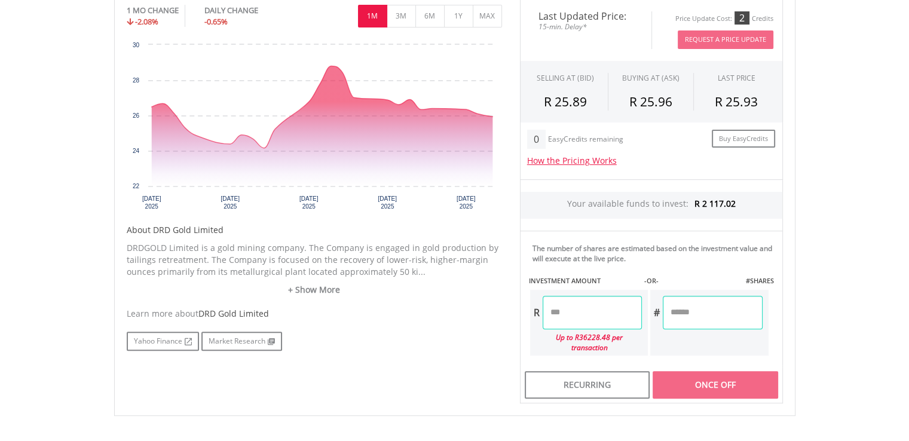
click at [548, 309] on input "number" at bounding box center [592, 312] width 99 height 33
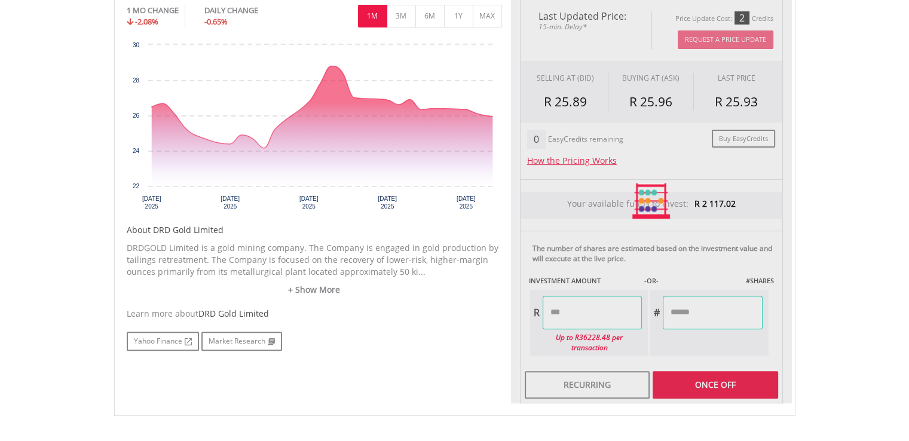
type input "*****"
type input "******"
click at [730, 301] on div "Last Updated Price: 15-min. Delay* Price Update Cost: 2 Credits Request A Price…" at bounding box center [651, 201] width 281 height 405
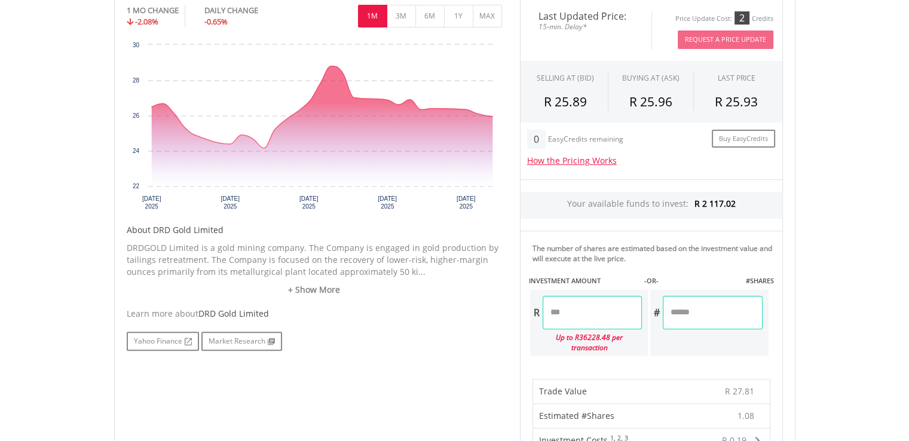
click at [575, 310] on input "*****" at bounding box center [592, 312] width 99 height 33
type input "*"
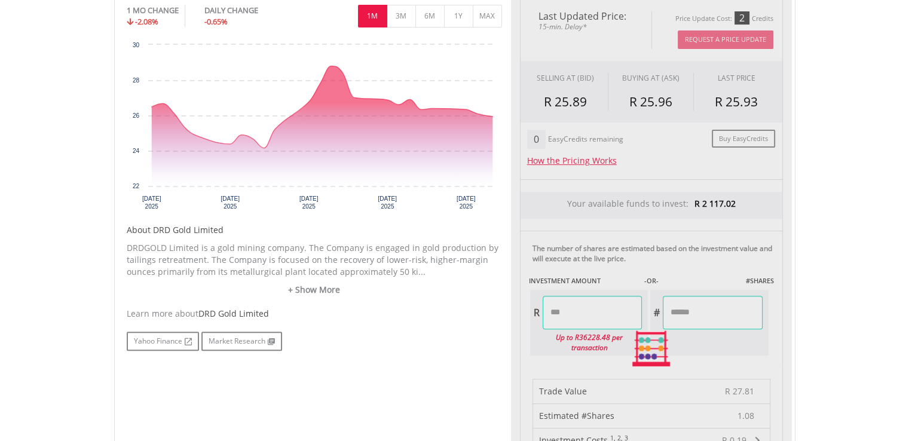
type input "*****"
type input "******"
click at [732, 316] on div "Last Updated Price: 15-min. Delay* Price Update Cost: 2 Credits Request A Price…" at bounding box center [651, 348] width 281 height 699
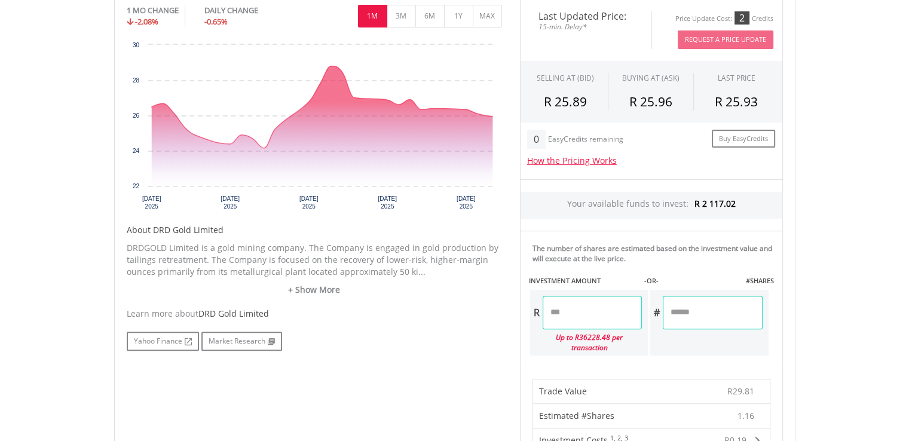
scroll to position [770, 0]
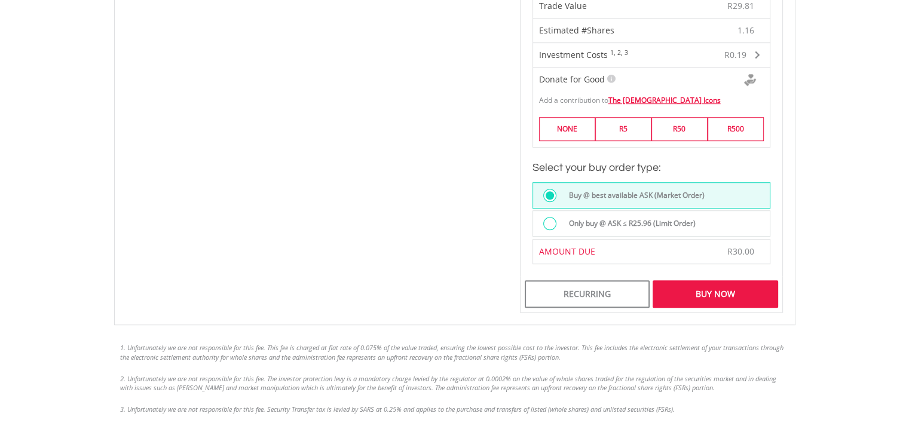
click at [731, 285] on div "Buy Now" at bounding box center [715, 293] width 125 height 27
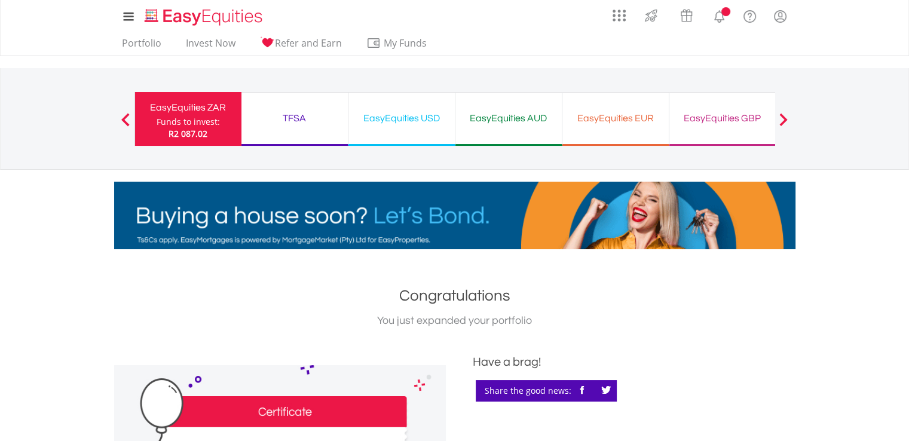
scroll to position [385, 0]
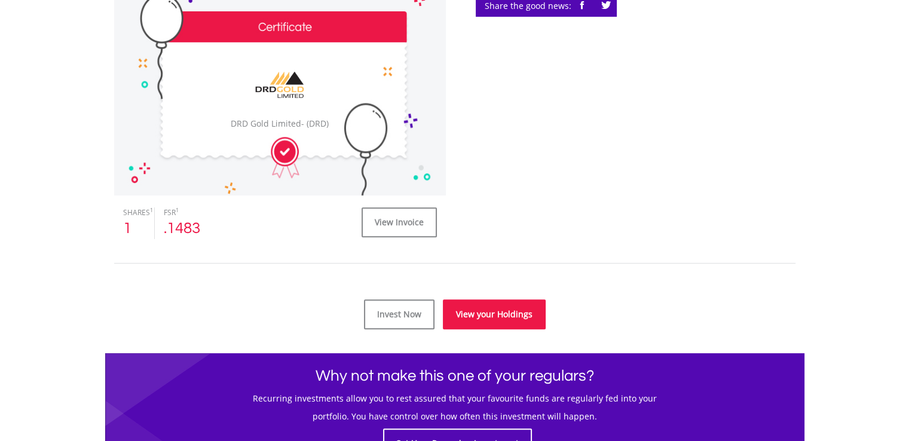
click at [482, 314] on link "View your Holdings" at bounding box center [494, 314] width 103 height 30
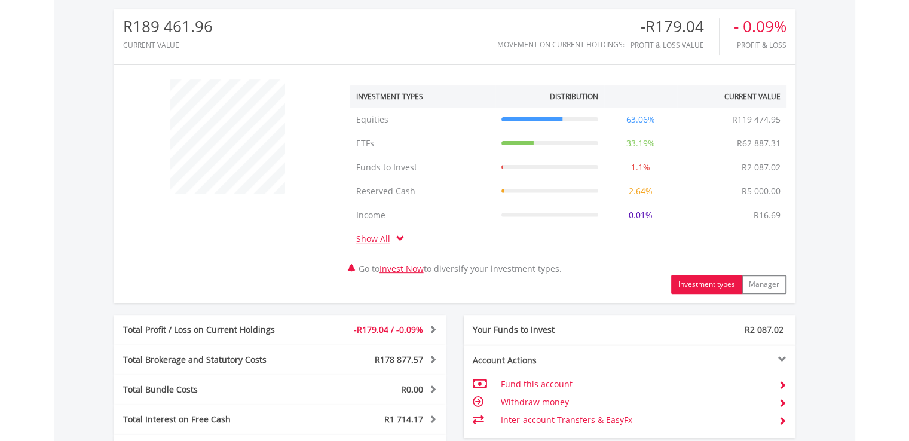
scroll to position [665, 0]
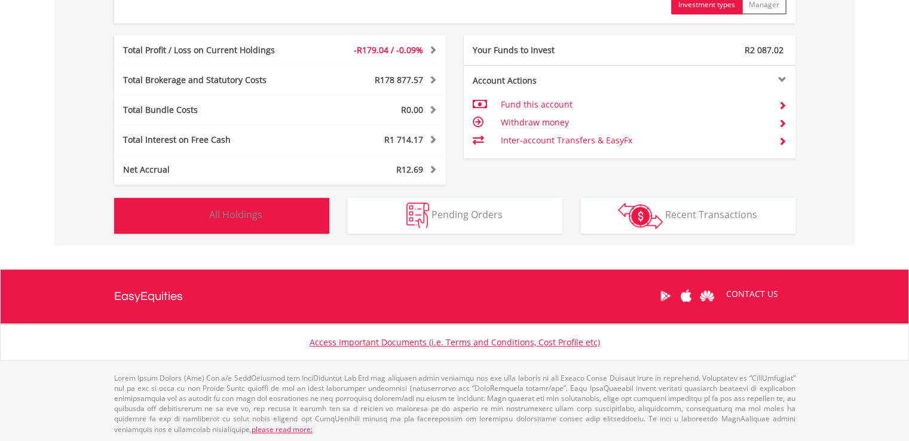
click at [244, 218] on span "All Holdings" at bounding box center [235, 214] width 53 height 13
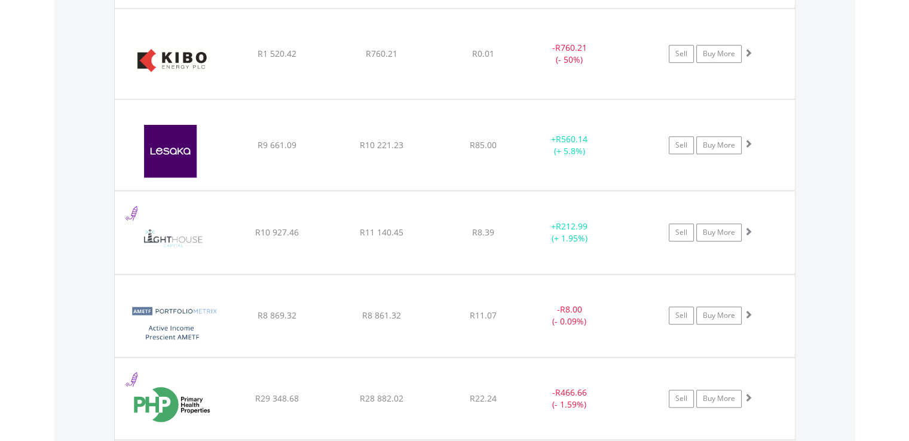
scroll to position [933, 0]
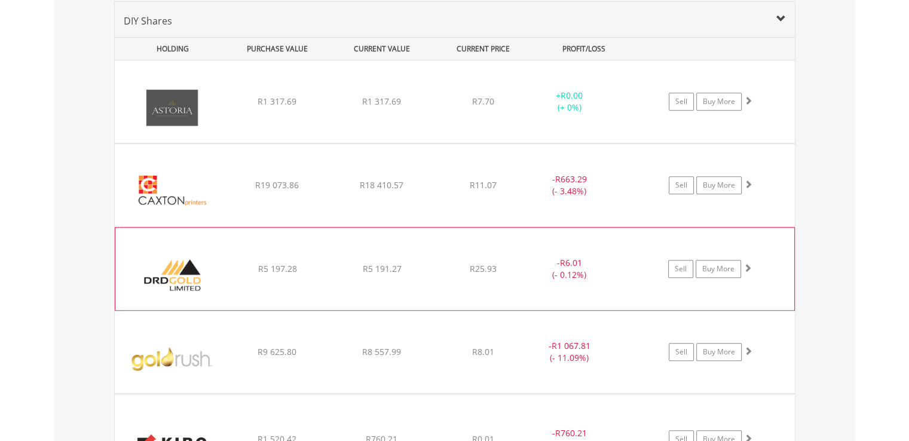
click at [750, 266] on span at bounding box center [748, 268] width 8 height 8
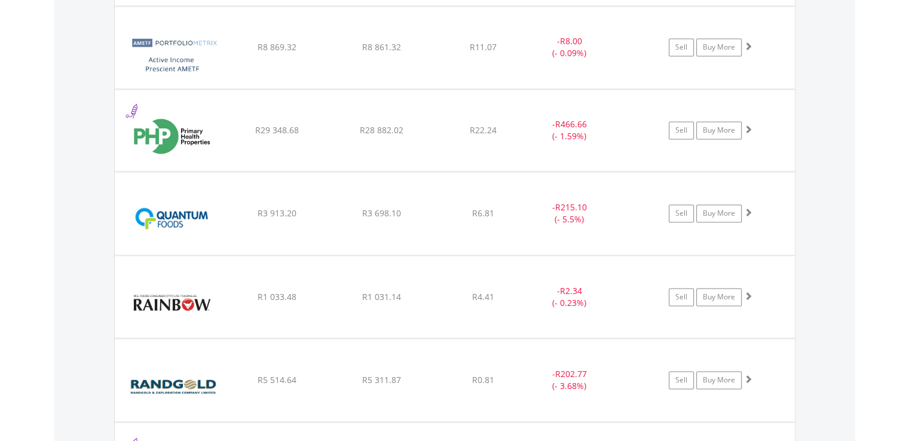
scroll to position [1887, 0]
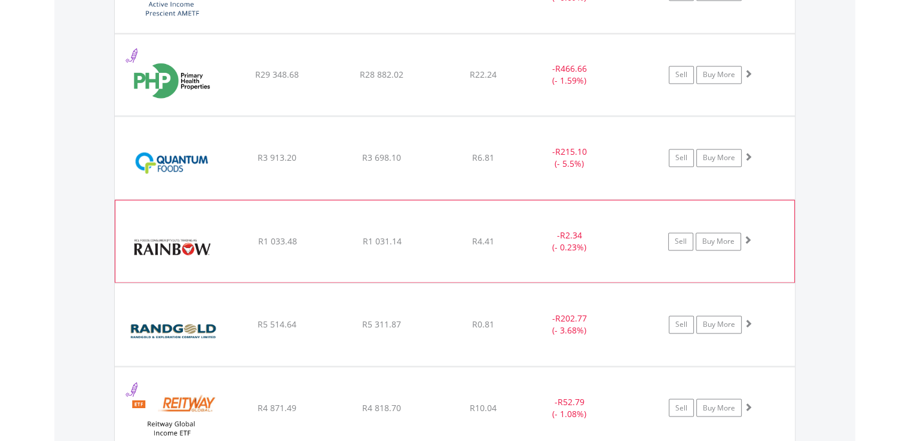
click at [748, 235] on span at bounding box center [748, 239] width 8 height 8
